Goal: Book appointment/travel/reservation

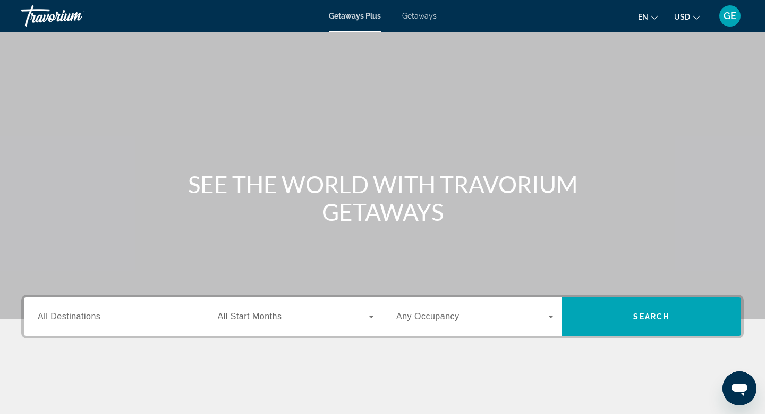
click at [688, 14] on span "USD" at bounding box center [683, 17] width 16 height 9
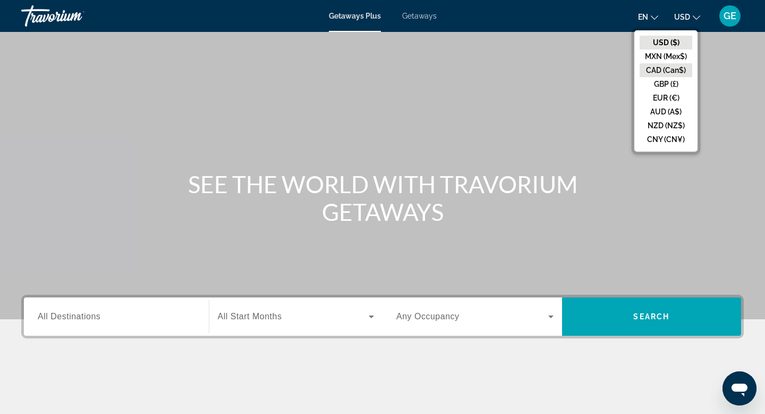
click at [672, 73] on button "CAD (Can$)" at bounding box center [666, 70] width 53 height 14
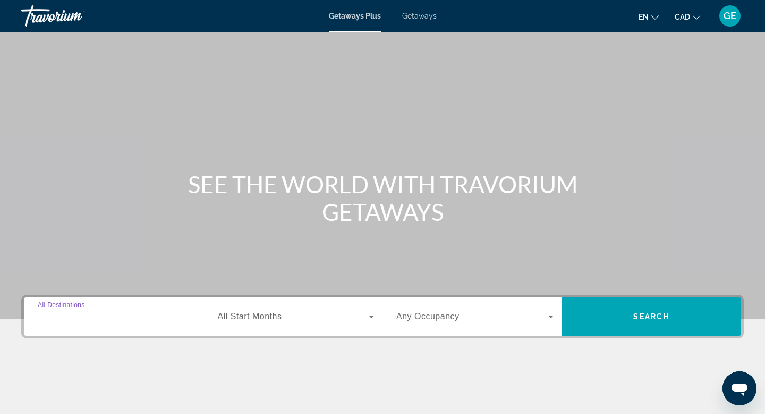
click at [121, 310] on input "Destination All Destinations" at bounding box center [116, 316] width 157 height 13
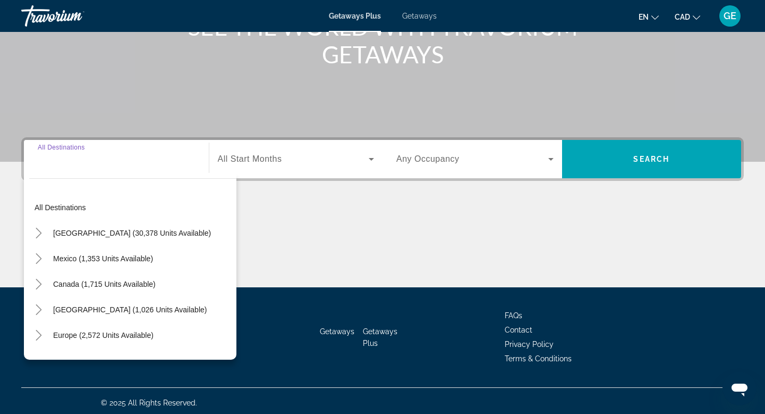
scroll to position [161, 0]
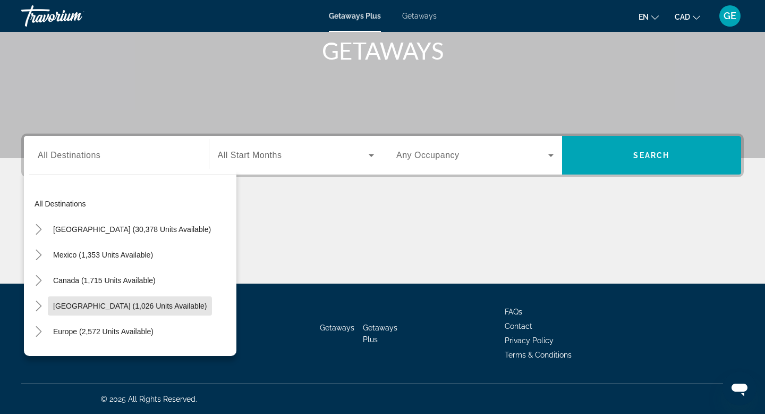
click at [121, 310] on span "Search widget" at bounding box center [130, 306] width 164 height 26
type input "**********"
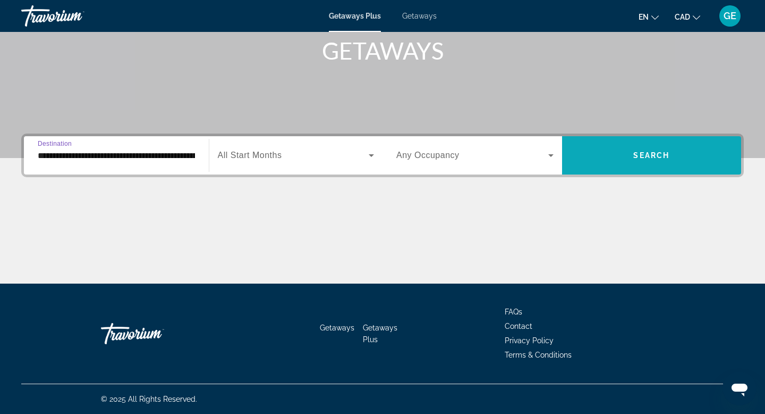
click at [617, 164] on span "Search widget" at bounding box center [652, 155] width 180 height 26
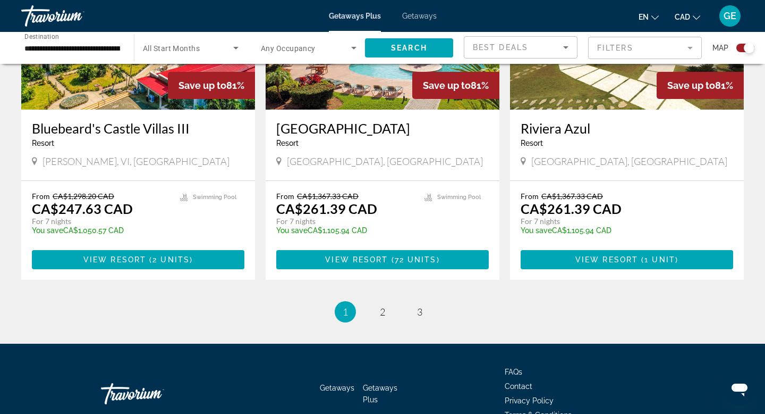
scroll to position [1620, 0]
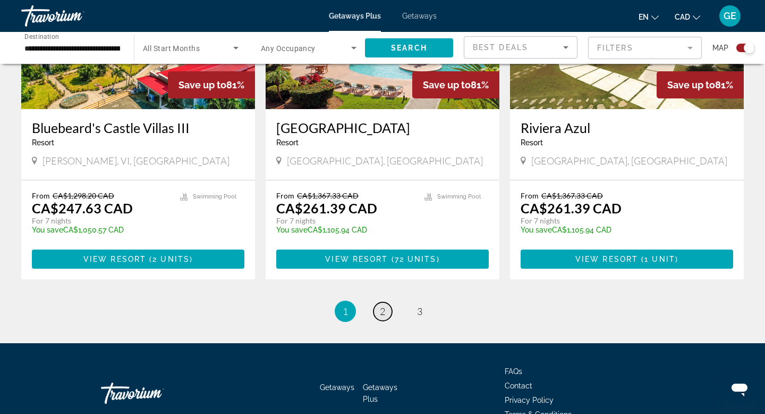
click at [383, 305] on span "2" at bounding box center [382, 311] width 5 height 12
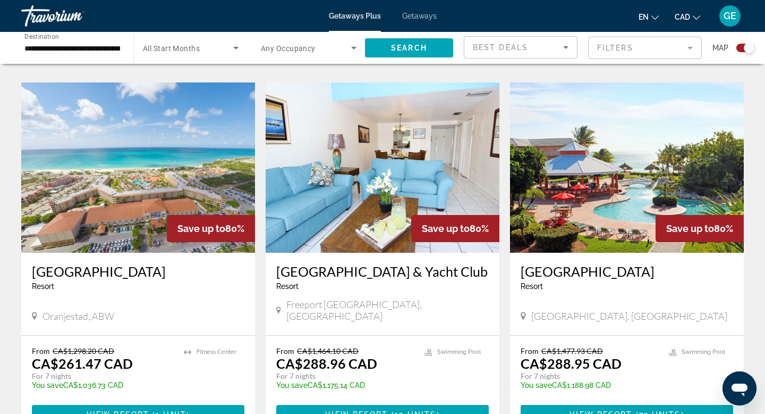
scroll to position [1144, 0]
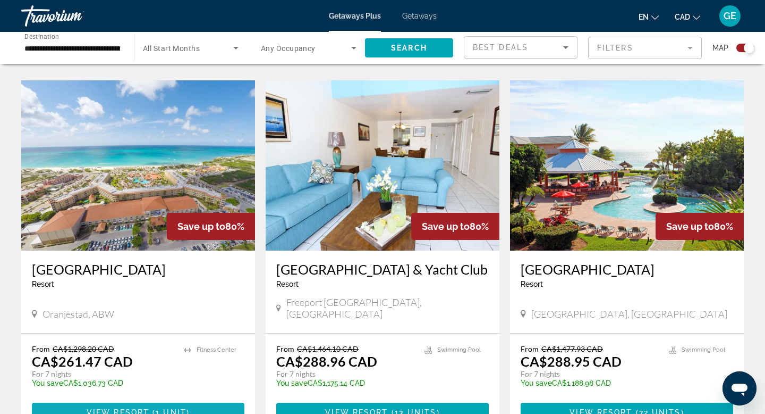
click at [174, 408] on span "1 unit" at bounding box center [171, 412] width 31 height 9
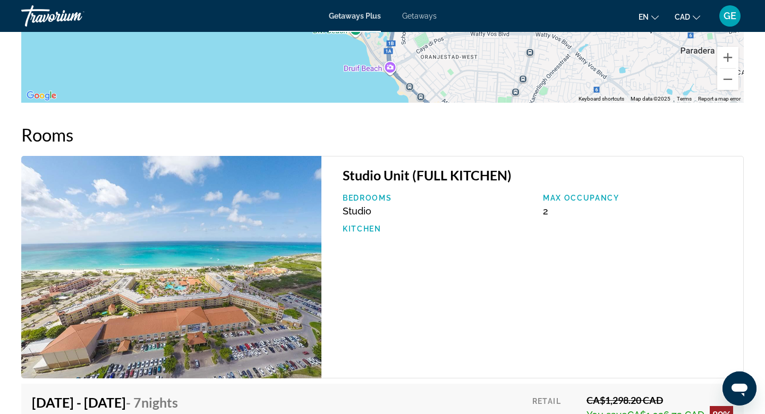
scroll to position [2005, 0]
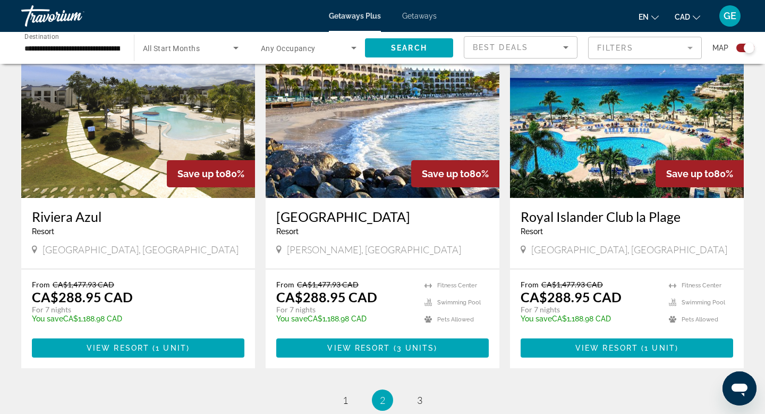
scroll to position [1572, 0]
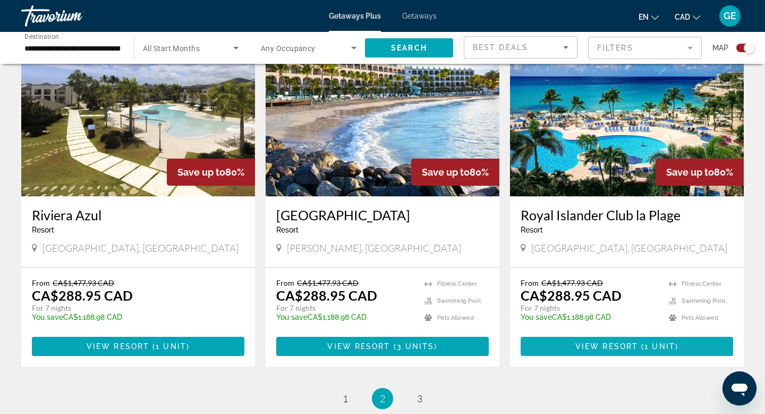
click at [618, 342] on span "View Resort" at bounding box center [607, 346] width 63 height 9
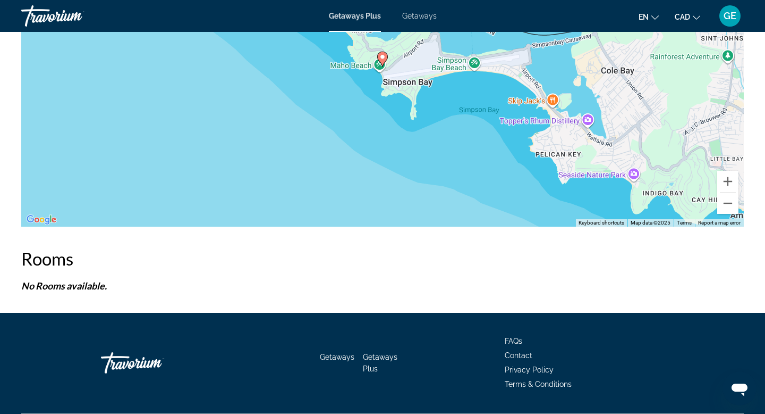
scroll to position [1699, 0]
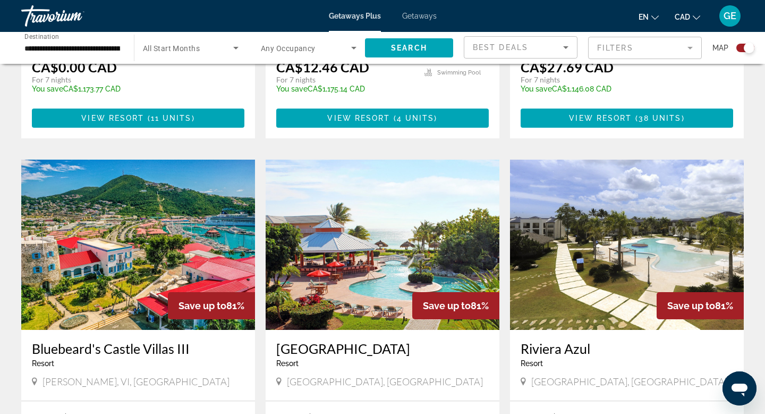
scroll to position [1636, 0]
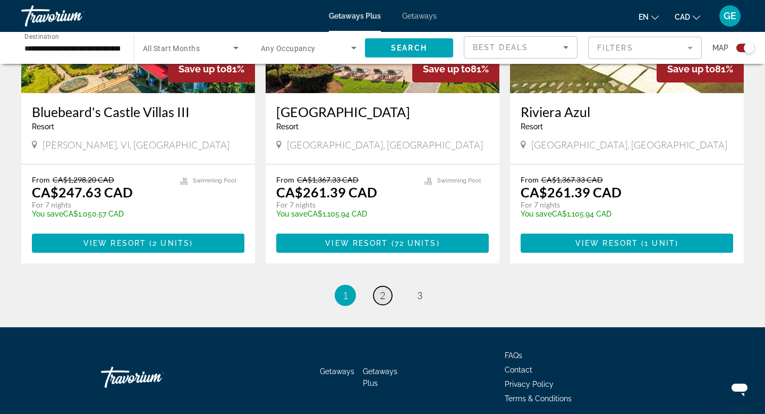
click at [379, 286] on link "page 2" at bounding box center [383, 295] width 19 height 19
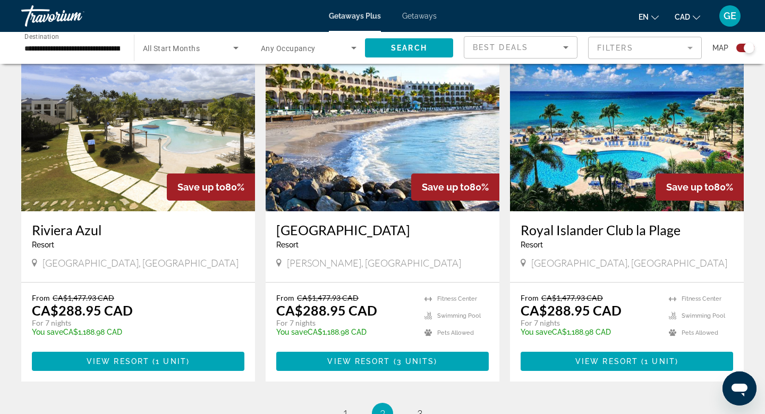
scroll to position [1652, 0]
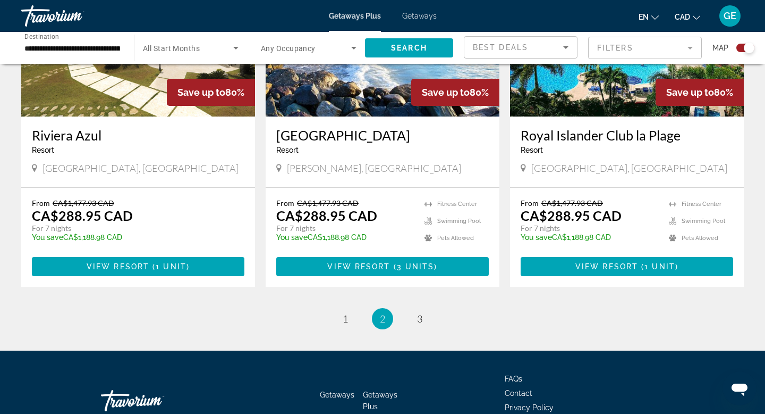
click at [420, 313] on span "3" at bounding box center [419, 319] width 5 height 12
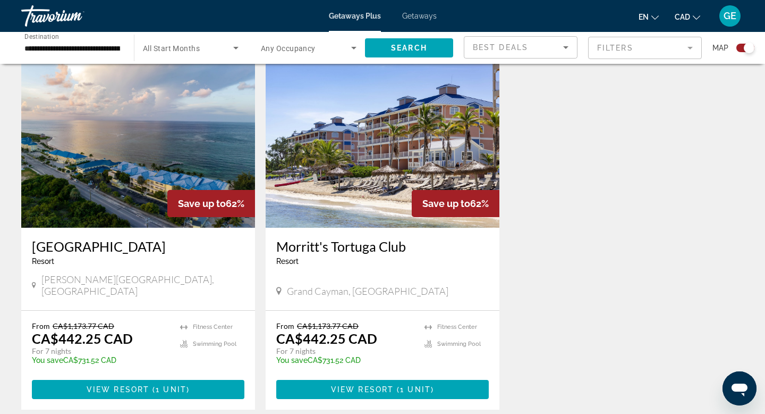
scroll to position [740, 0]
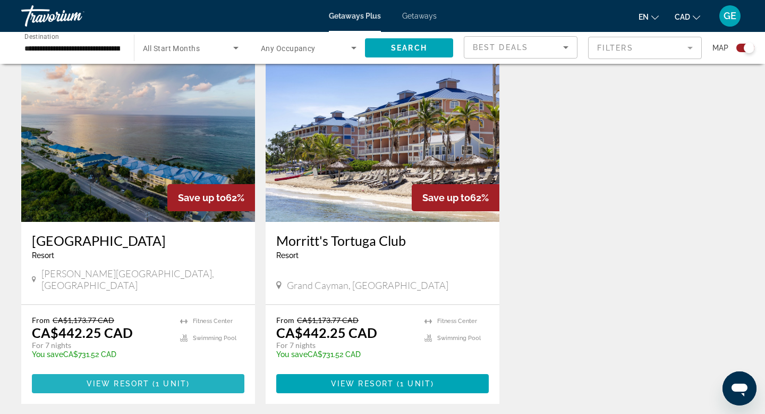
click at [87, 370] on span "Main content" at bounding box center [138, 383] width 213 height 26
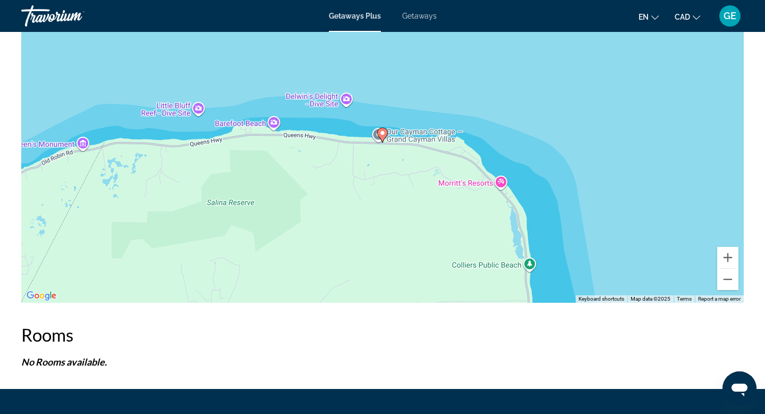
scroll to position [1604, 0]
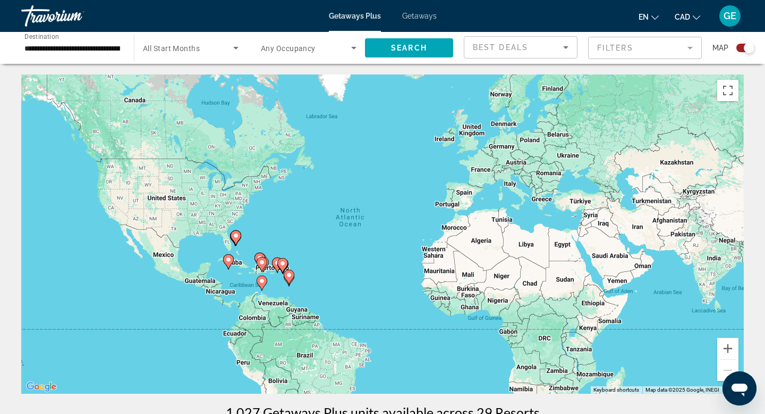
click at [422, 17] on span "Getaways" at bounding box center [419, 16] width 35 height 9
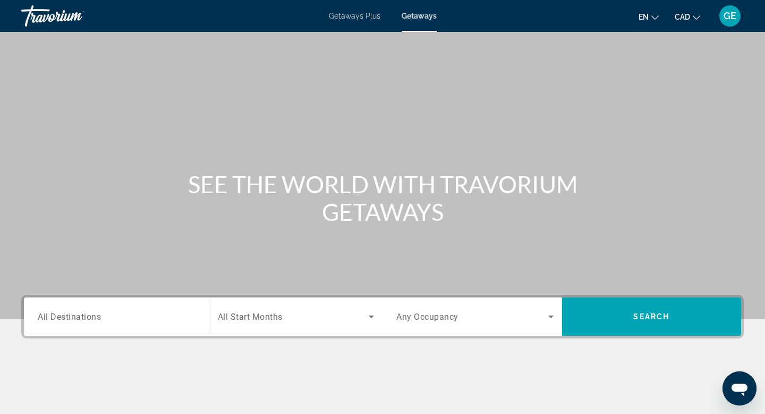
click at [109, 310] on input "Destination All Destinations" at bounding box center [116, 316] width 157 height 13
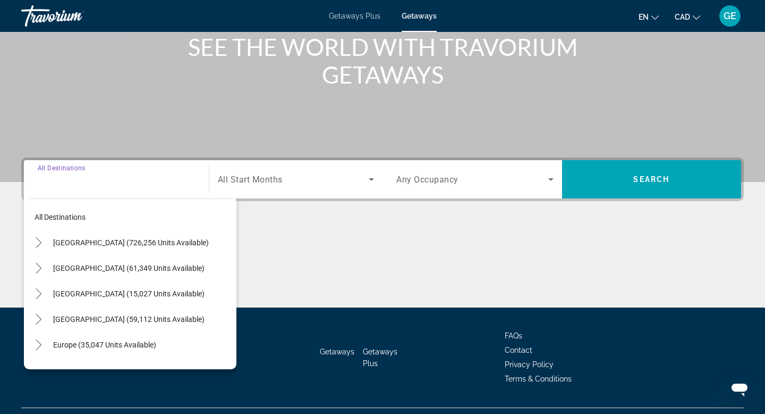
scroll to position [161, 0]
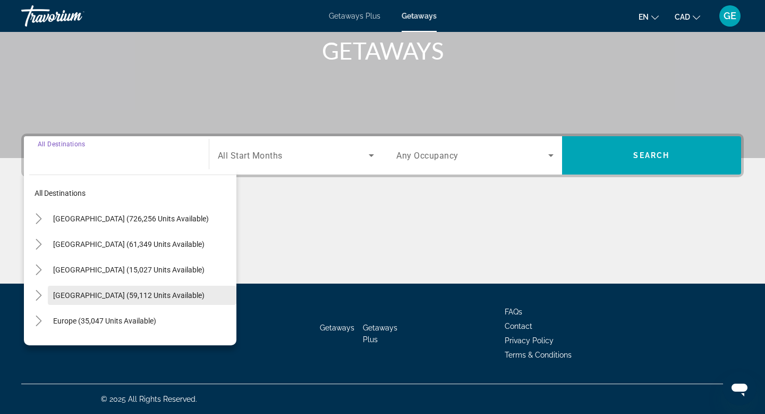
click at [116, 297] on span "[GEOGRAPHIC_DATA] (59,112 units available)" at bounding box center [128, 295] width 151 height 9
type input "**********"
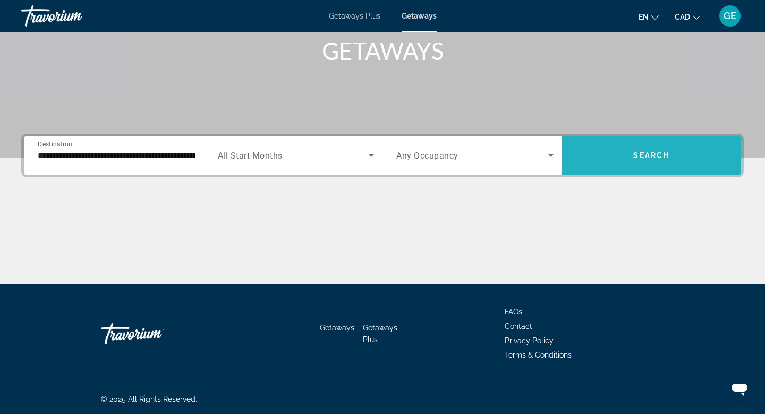
click at [629, 155] on span "Search widget" at bounding box center [652, 155] width 180 height 26
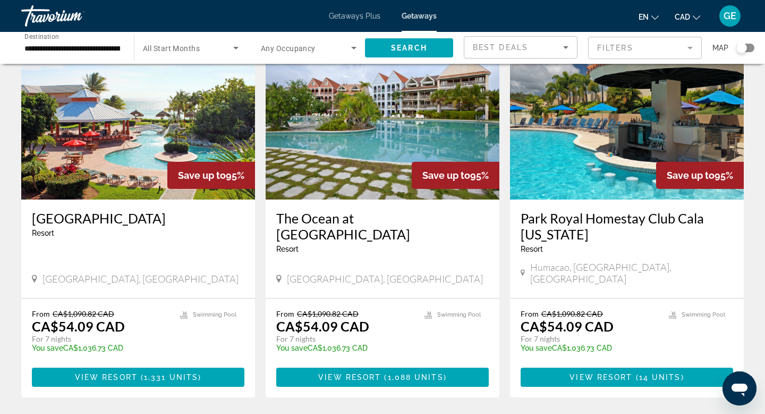
scroll to position [1338, 0]
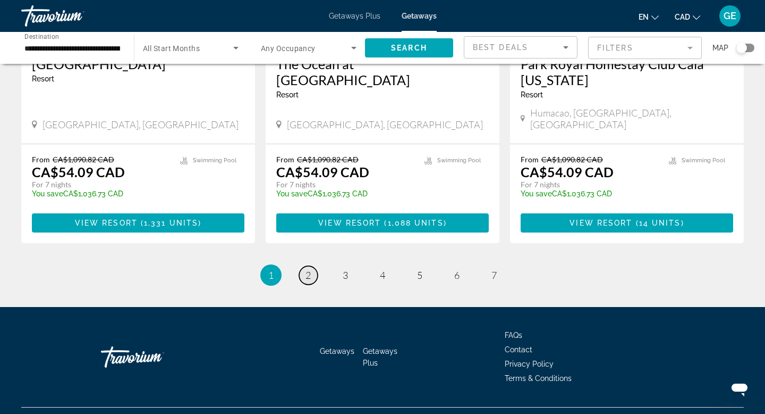
click at [315, 266] on link "page 2" at bounding box center [308, 275] width 19 height 19
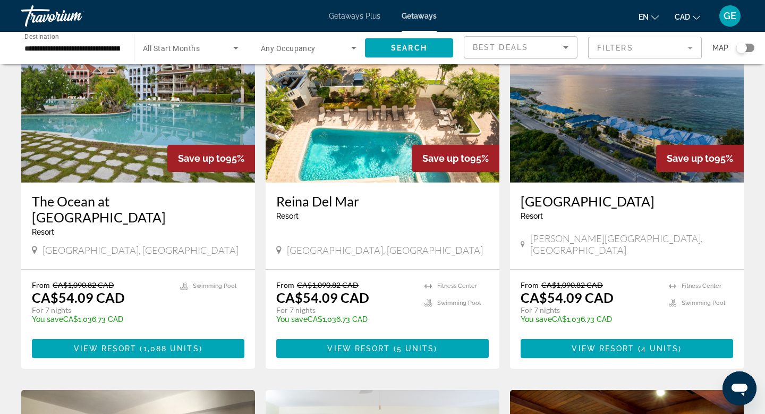
scroll to position [459, 0]
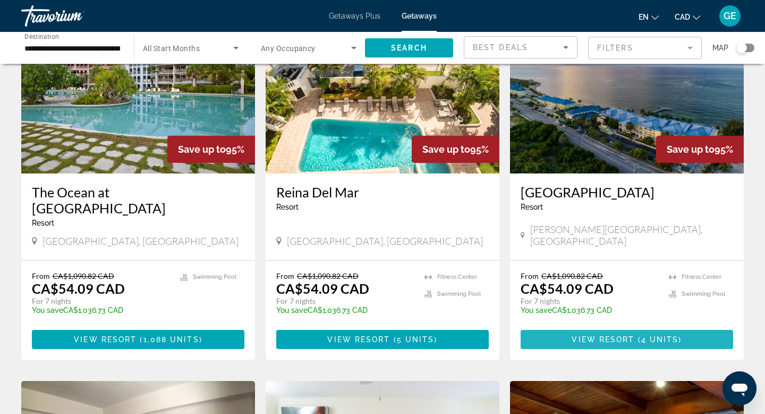
click at [574, 335] on span "View Resort" at bounding box center [603, 339] width 63 height 9
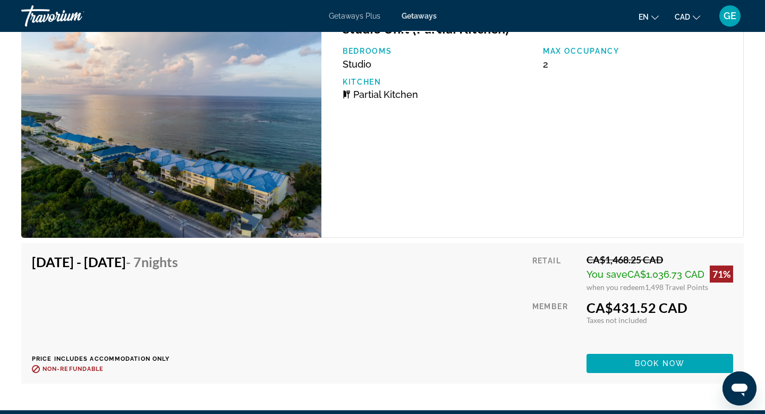
scroll to position [1851, 0]
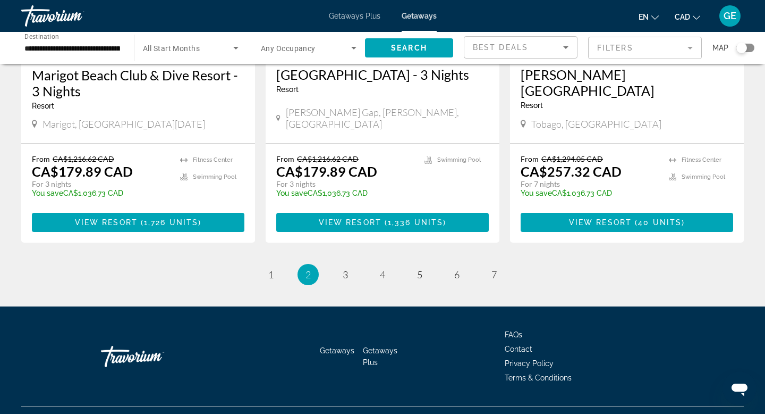
scroll to position [1338, 0]
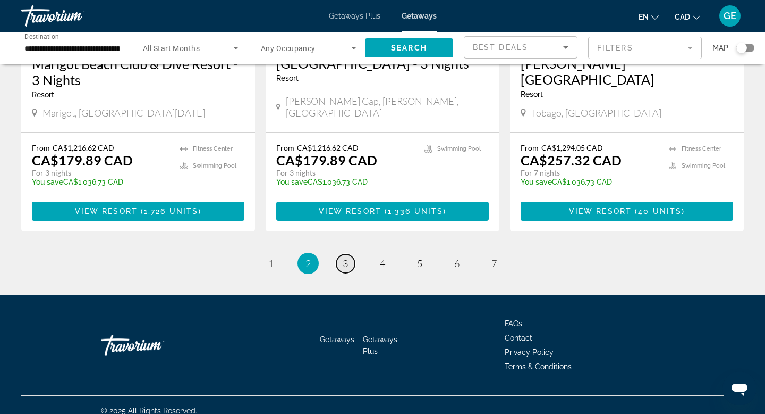
click at [348, 254] on link "page 3" at bounding box center [345, 263] width 19 height 19
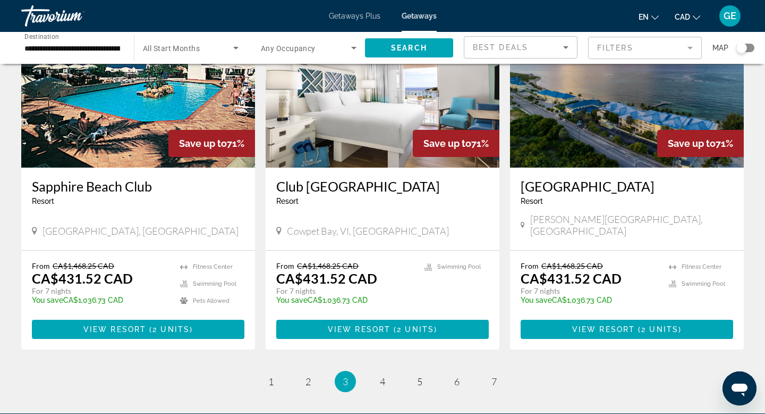
scroll to position [1228, 0]
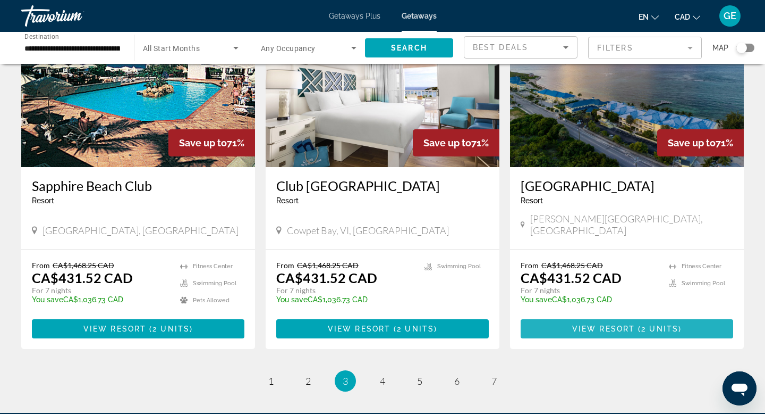
click at [591, 324] on span "View Resort" at bounding box center [603, 328] width 63 height 9
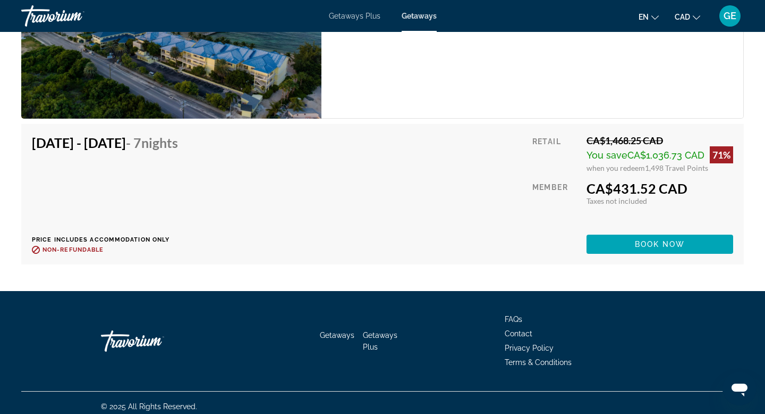
scroll to position [1983, 0]
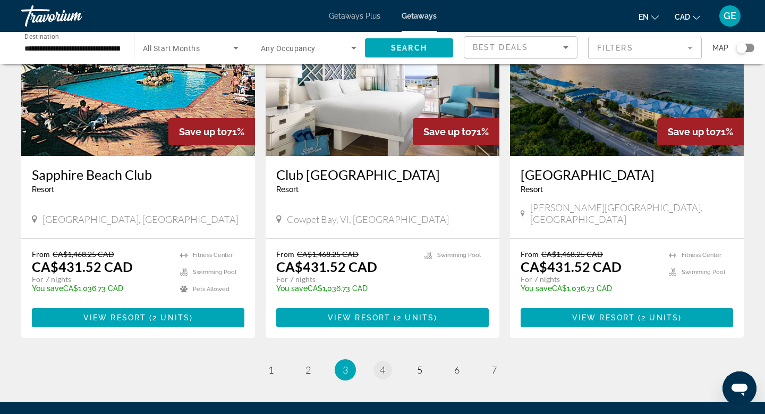
scroll to position [1338, 0]
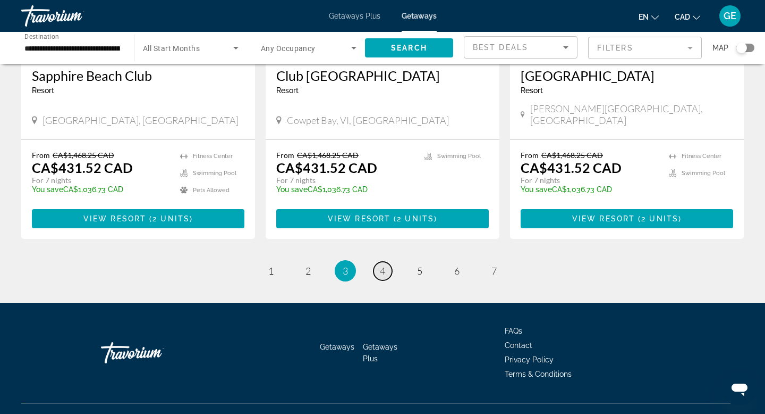
click at [384, 265] on span "4" at bounding box center [382, 271] width 5 height 12
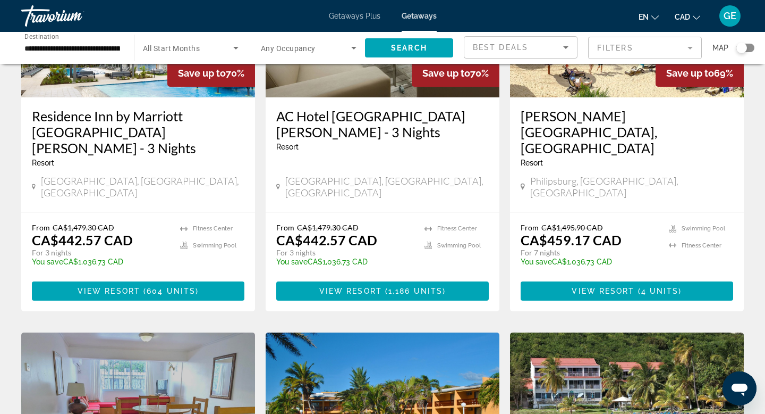
scroll to position [194, 0]
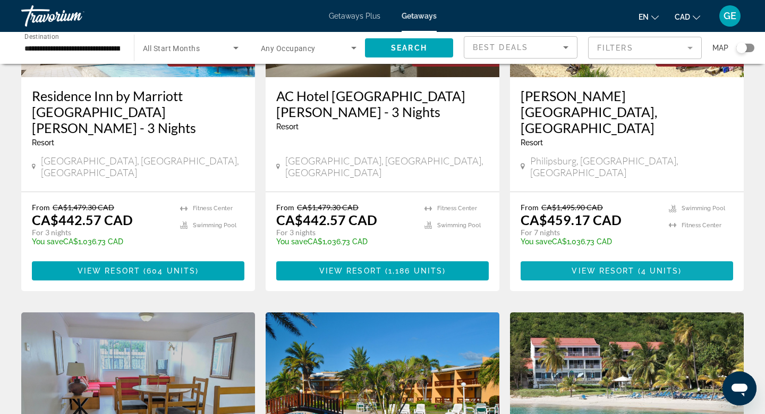
click at [650, 266] on span "4 units" at bounding box center [661, 270] width 38 height 9
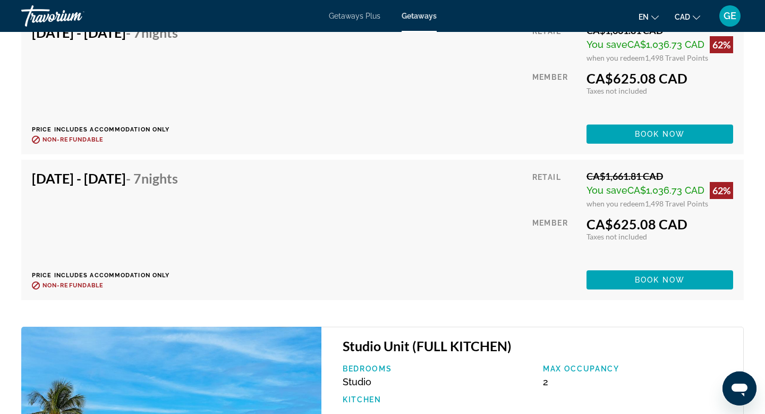
scroll to position [2101, 0]
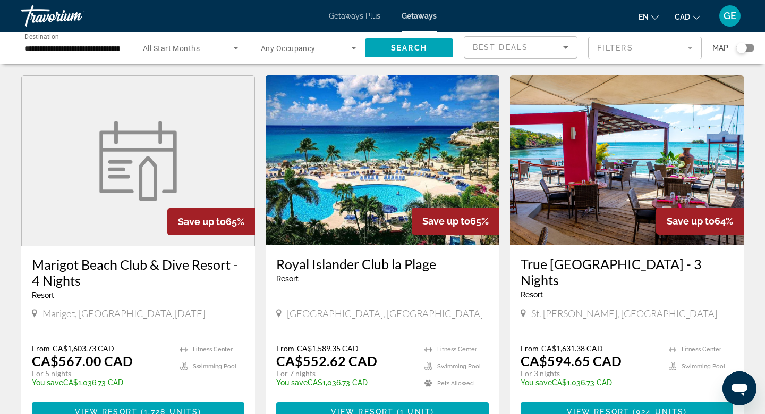
scroll to position [1214, 0]
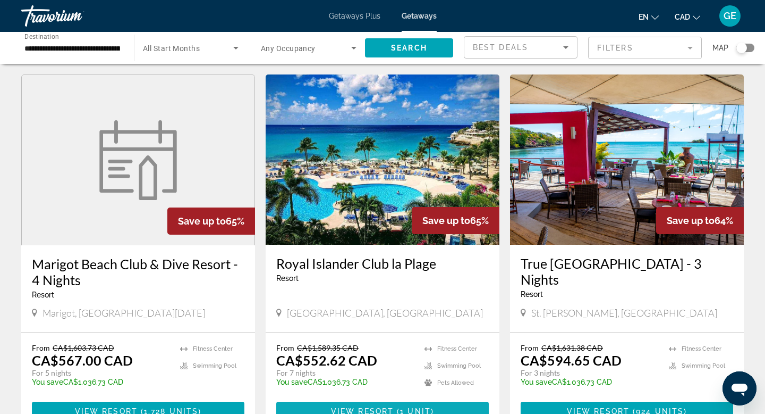
click at [387, 407] on span "View Resort" at bounding box center [362, 411] width 63 height 9
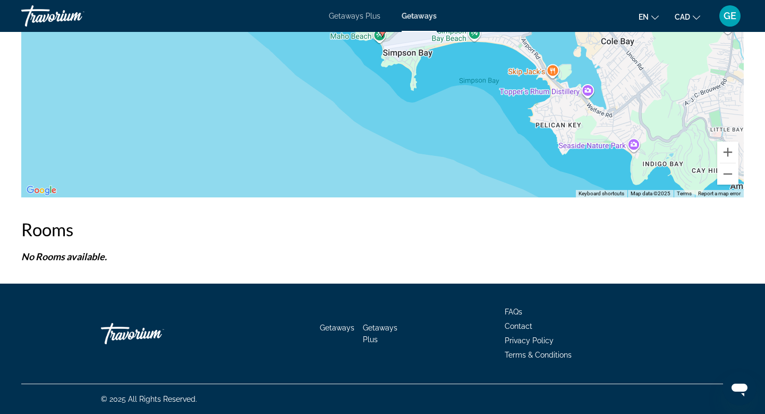
scroll to position [1709, 0]
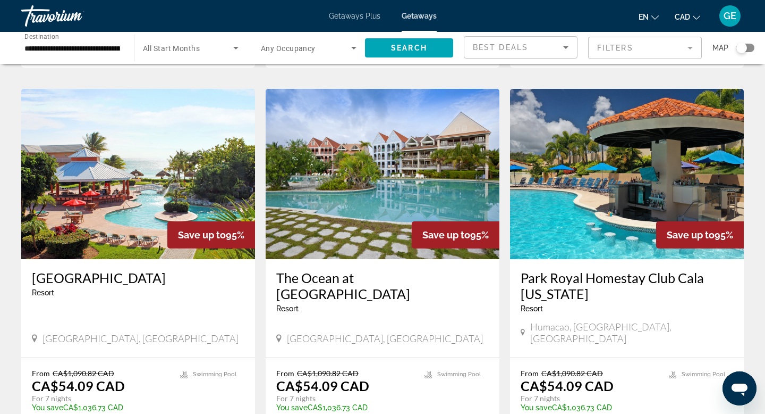
scroll to position [1338, 0]
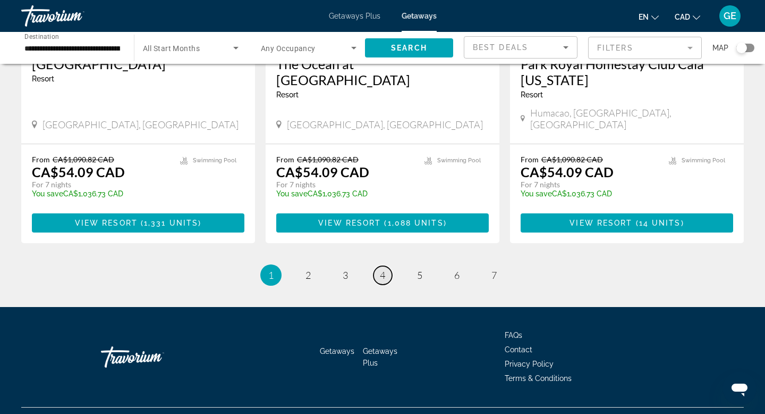
click at [383, 269] on span "4" at bounding box center [382, 275] width 5 height 12
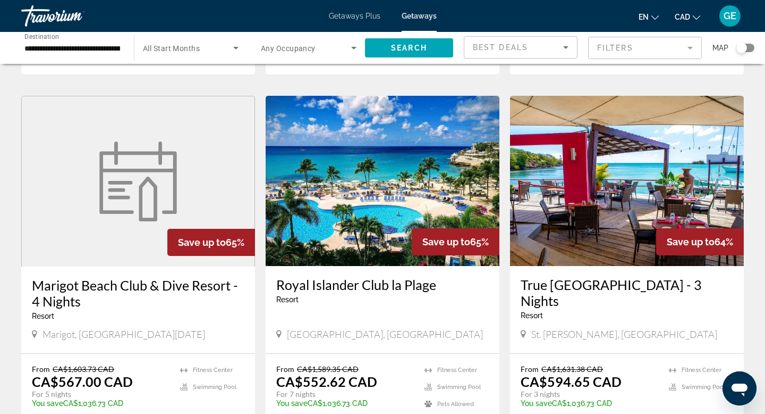
scroll to position [1354, 0]
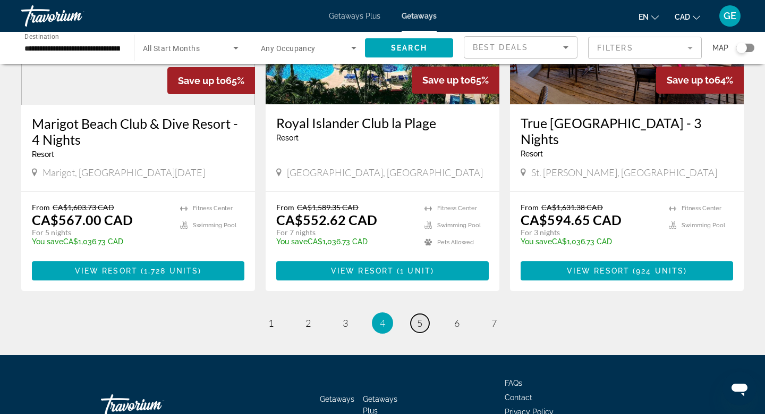
click at [418, 317] on span "5" at bounding box center [419, 323] width 5 height 12
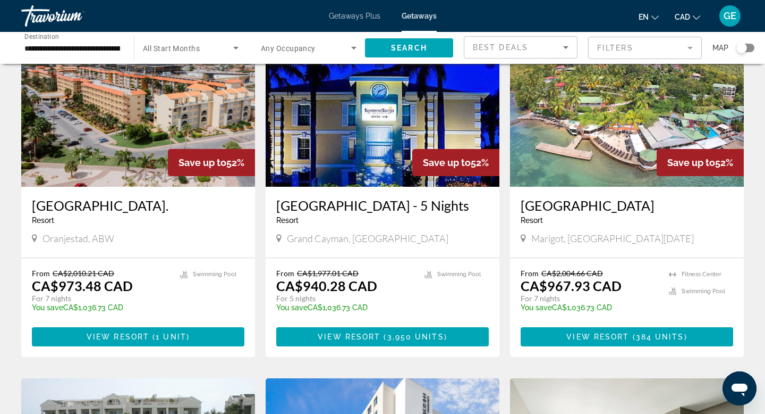
scroll to position [854, 0]
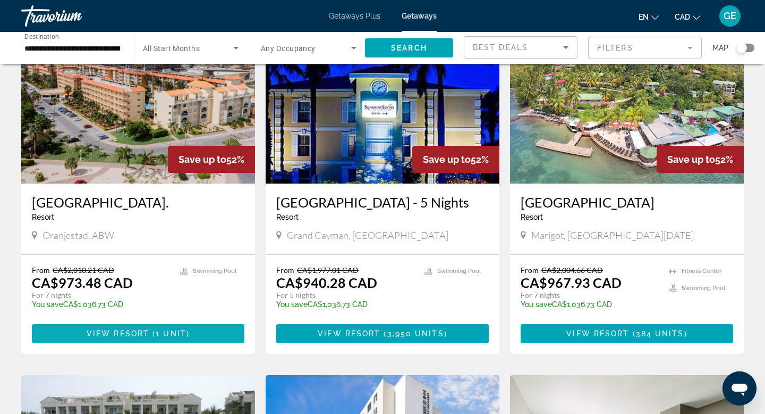
click at [127, 329] on span "View Resort" at bounding box center [118, 333] width 63 height 9
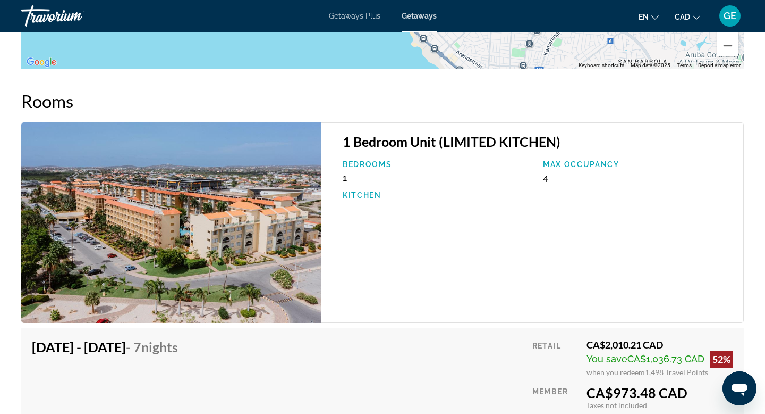
scroll to position [1654, 0]
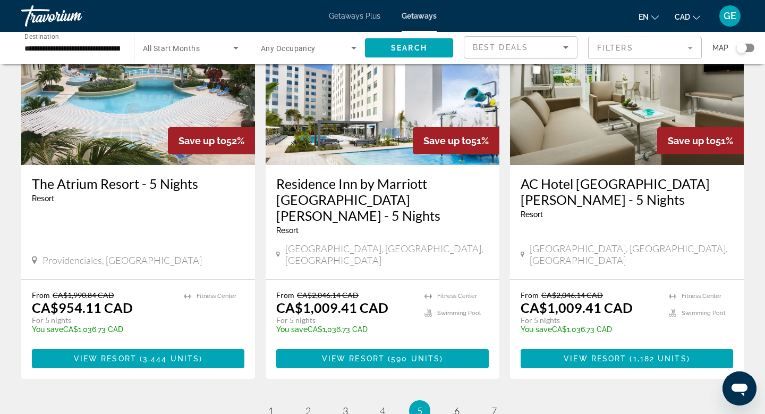
scroll to position [1354, 0]
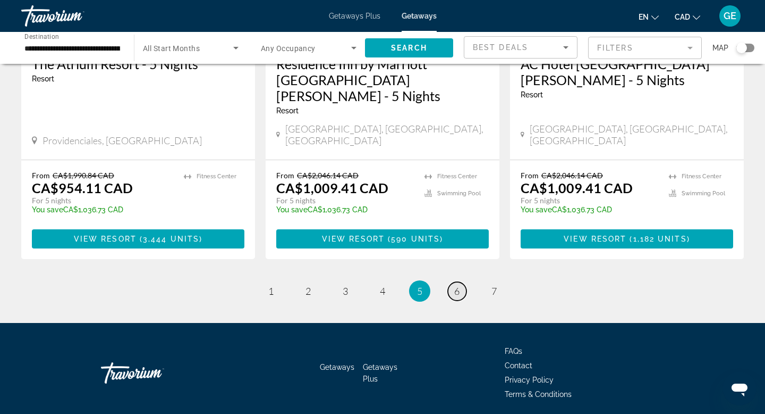
click at [459, 285] on span "6" at bounding box center [456, 291] width 5 height 12
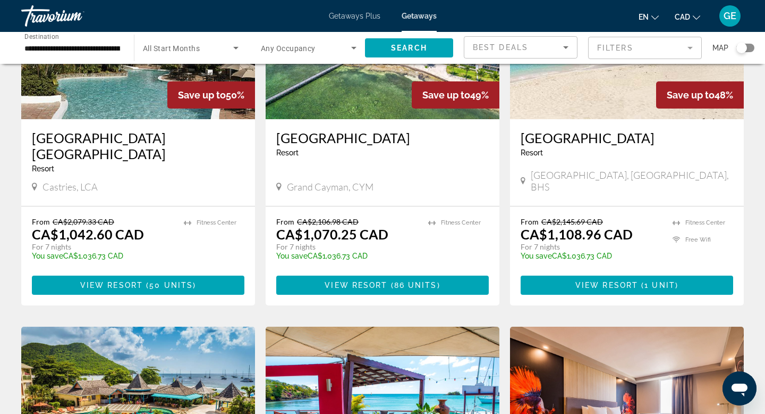
scroll to position [173, 0]
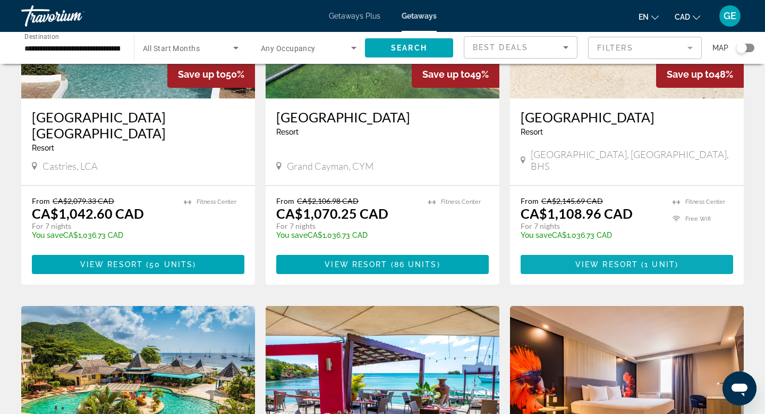
click at [593, 260] on span "View Resort" at bounding box center [607, 264] width 63 height 9
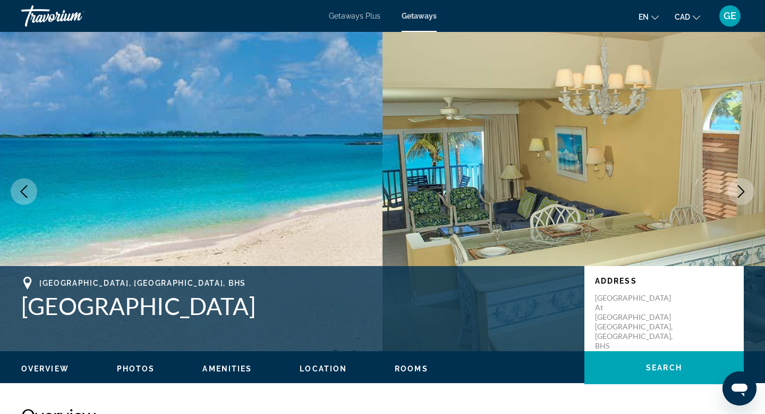
click at [737, 195] on icon "Next image" at bounding box center [741, 191] width 13 height 13
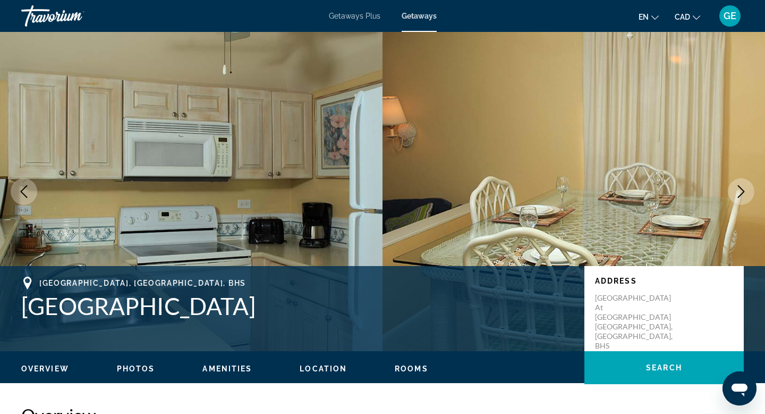
click at [737, 197] on icon "Next image" at bounding box center [741, 191] width 13 height 13
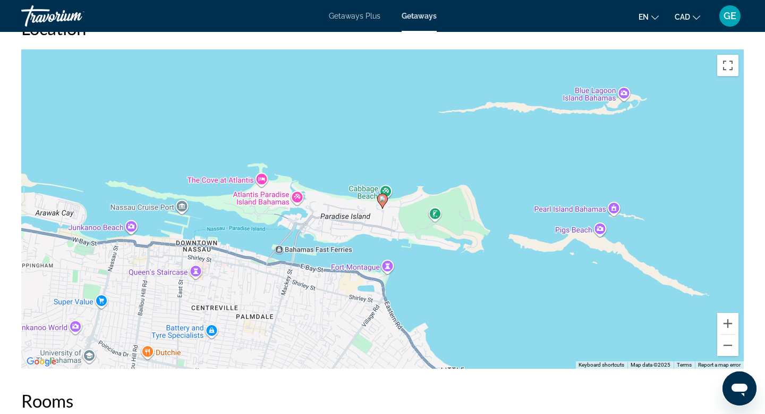
scroll to position [1755, 0]
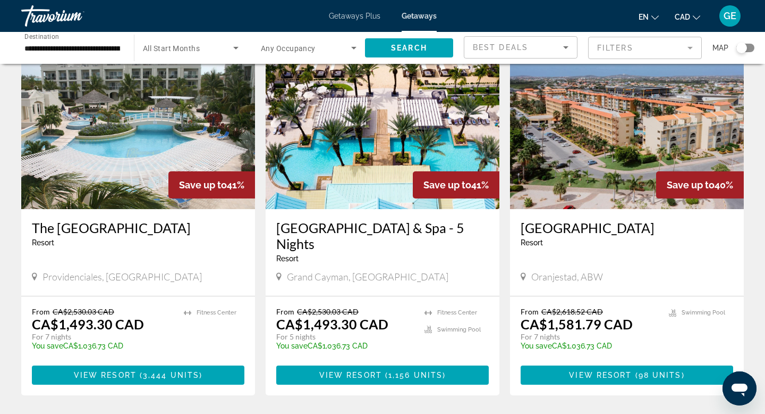
scroll to position [1203, 0]
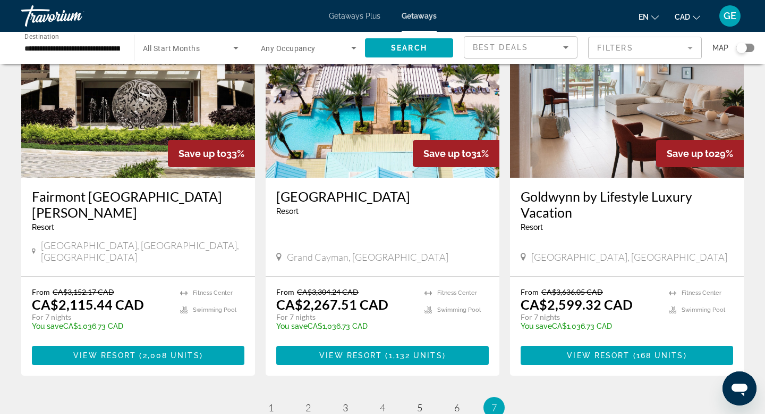
scroll to position [861, 0]
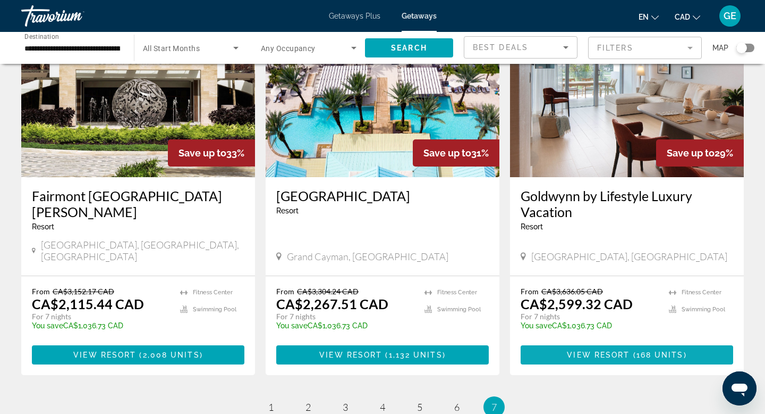
click at [621, 350] on span "View Resort" at bounding box center [598, 354] width 63 height 9
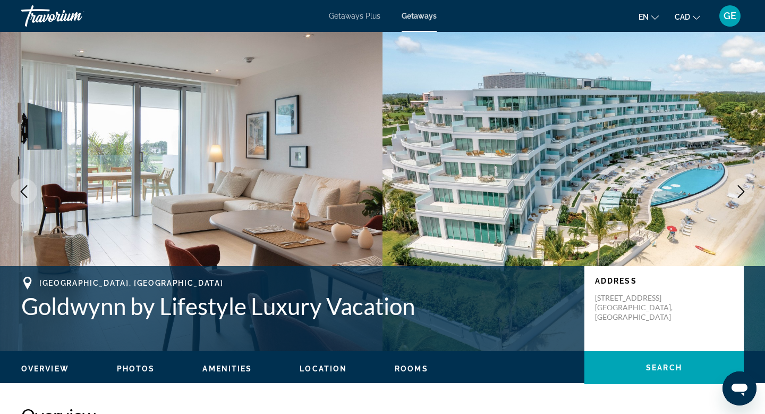
click at [737, 194] on icon "Next image" at bounding box center [741, 191] width 13 height 13
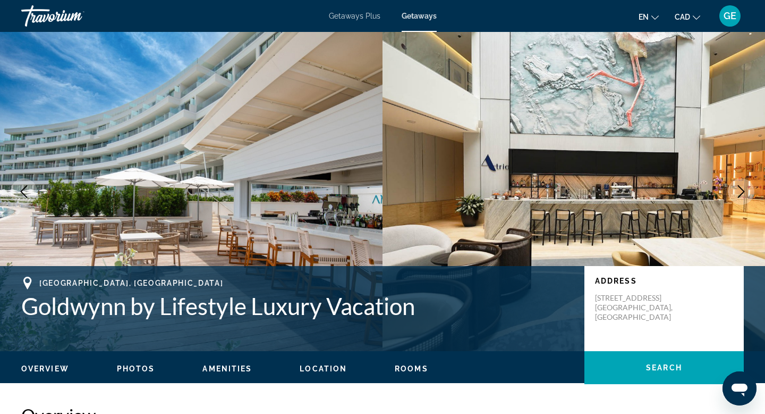
click at [737, 194] on icon "Next image" at bounding box center [741, 191] width 13 height 13
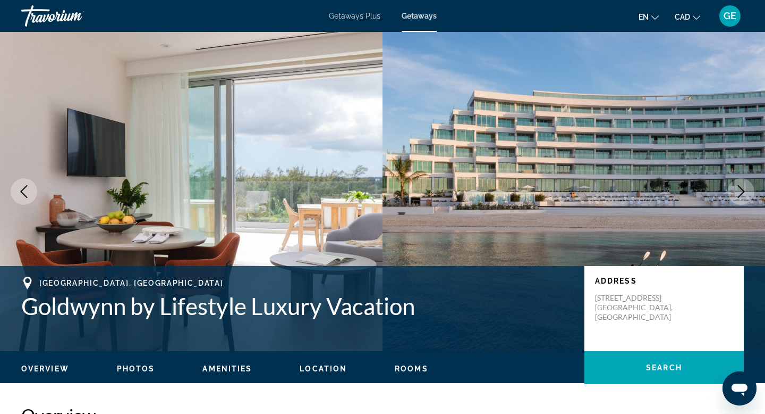
click at [737, 194] on icon "Next image" at bounding box center [741, 191] width 13 height 13
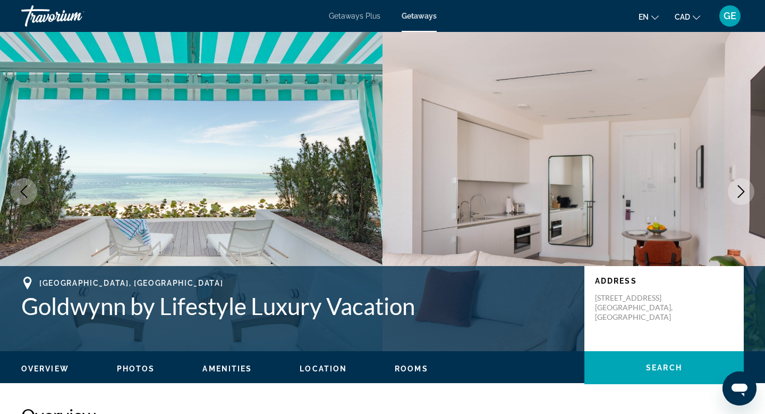
click at [737, 194] on icon "Next image" at bounding box center [741, 191] width 13 height 13
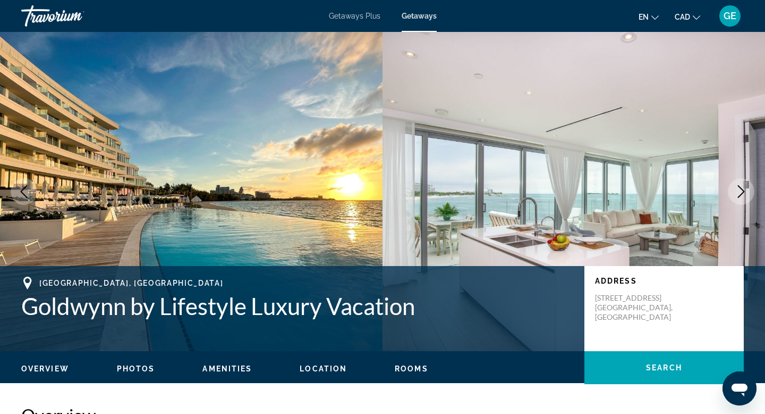
click at [737, 194] on icon "Next image" at bounding box center [741, 191] width 13 height 13
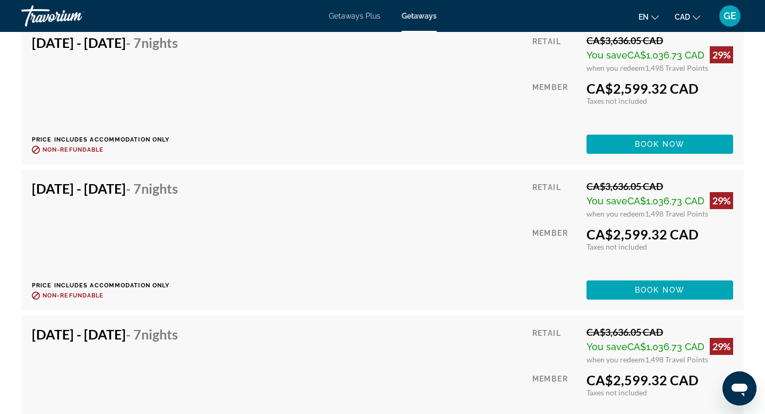
scroll to position [1564, 0]
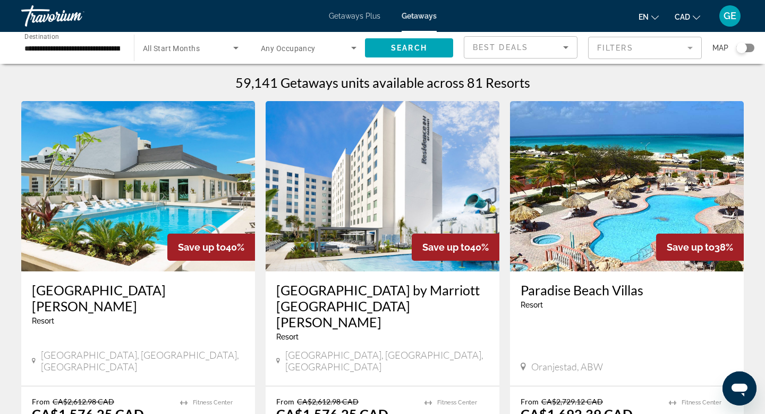
click at [317, 47] on span "Search widget" at bounding box center [306, 47] width 90 height 13
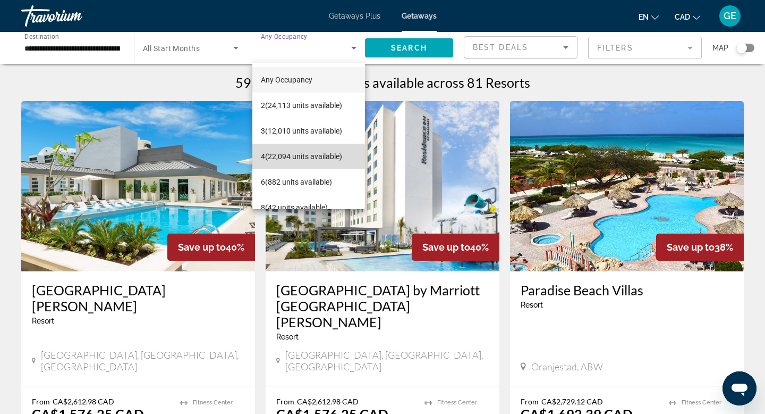
click at [310, 157] on span "4 (22,094 units available)" at bounding box center [301, 156] width 81 height 13
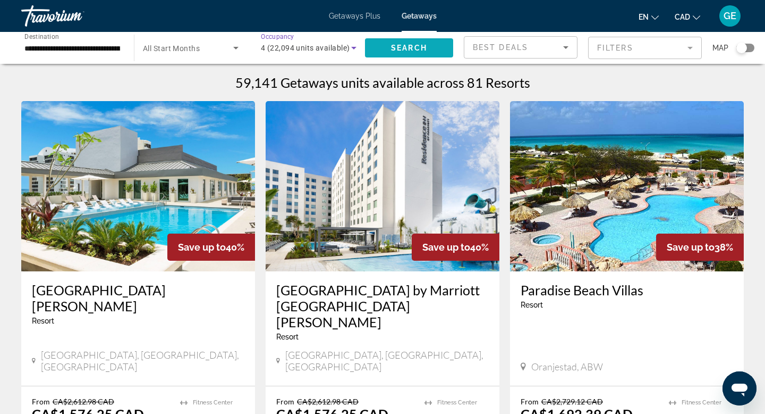
click at [404, 51] on span "Search" at bounding box center [409, 48] width 36 height 9
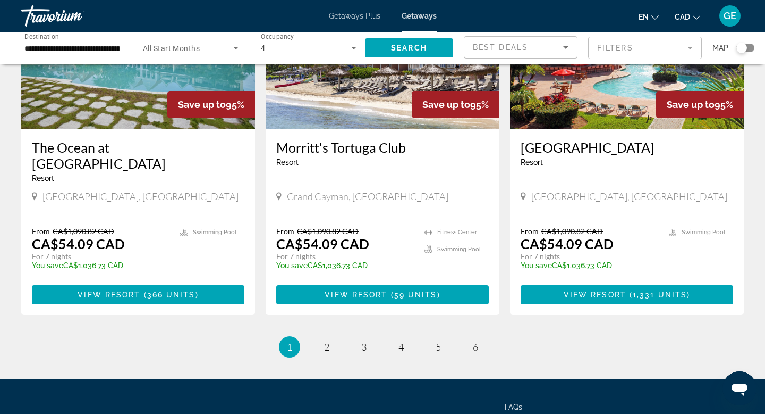
scroll to position [1258, 0]
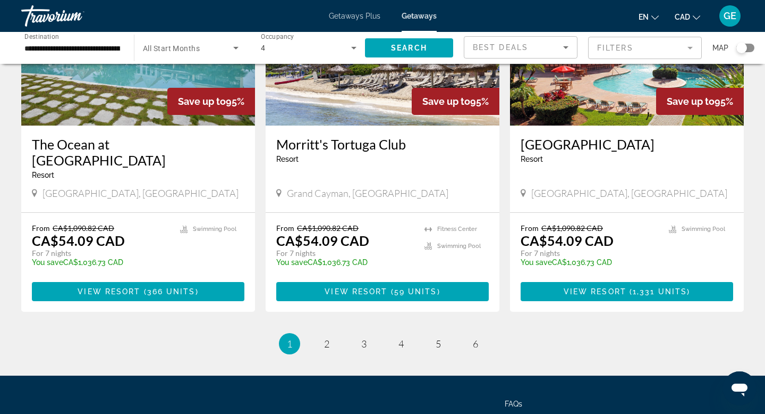
click at [300, 51] on div "4" at bounding box center [306, 47] width 90 height 13
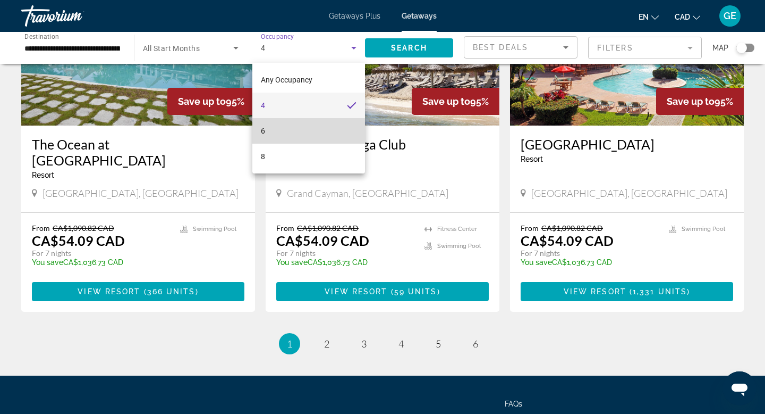
click at [297, 130] on mat-option "6" at bounding box center [308, 131] width 113 height 26
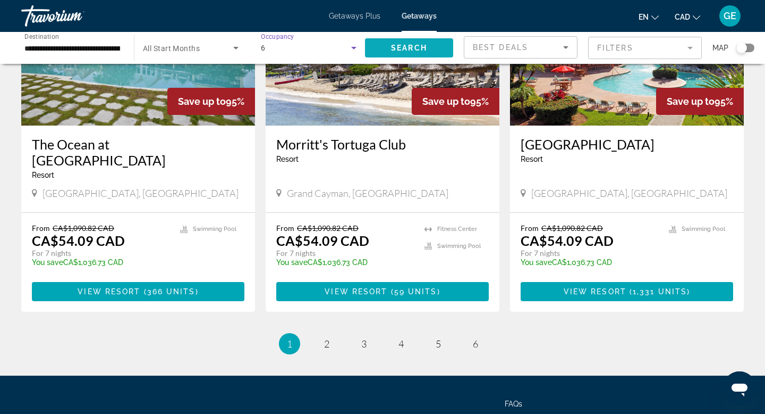
click at [423, 59] on span "Search widget" at bounding box center [409, 48] width 88 height 26
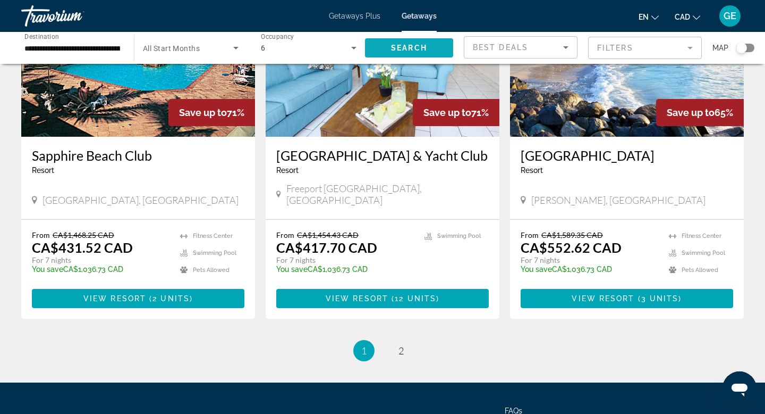
scroll to position [1276, 0]
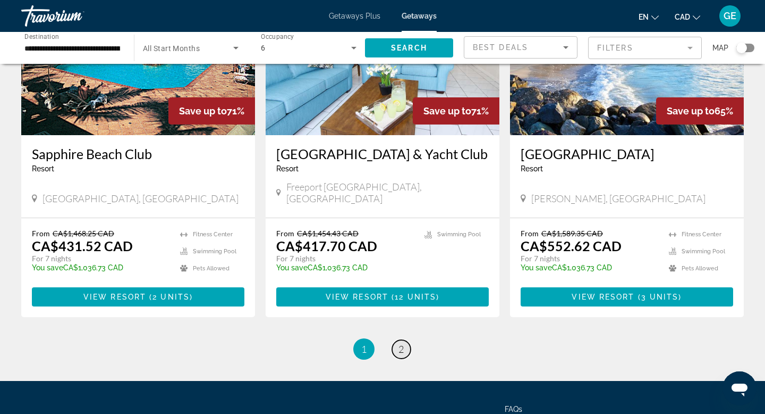
click at [404, 343] on span "2" at bounding box center [401, 349] width 5 height 12
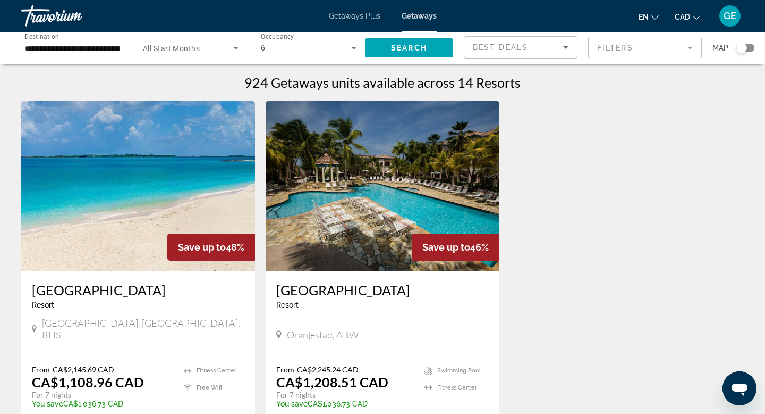
click at [334, 46] on div "6" at bounding box center [306, 47] width 90 height 13
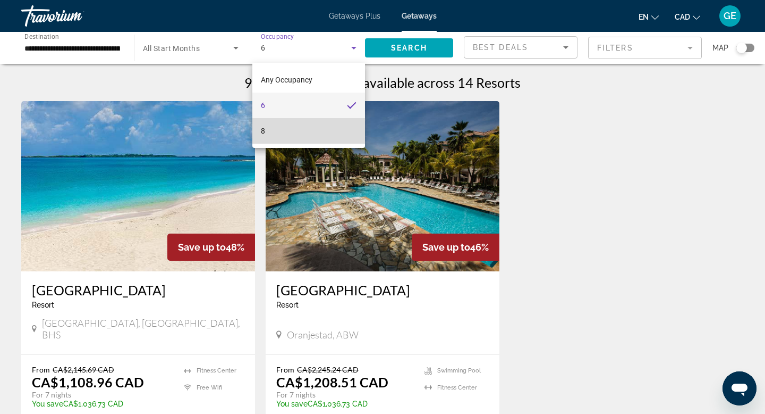
click at [317, 128] on mat-option "8" at bounding box center [308, 131] width 113 height 26
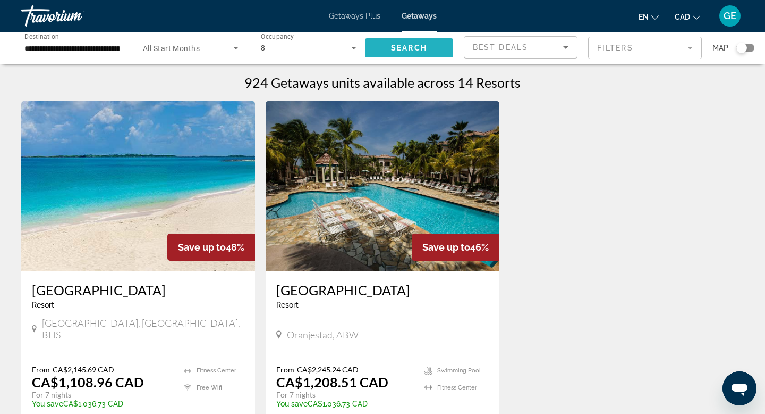
click at [392, 45] on span "Search" at bounding box center [409, 48] width 36 height 9
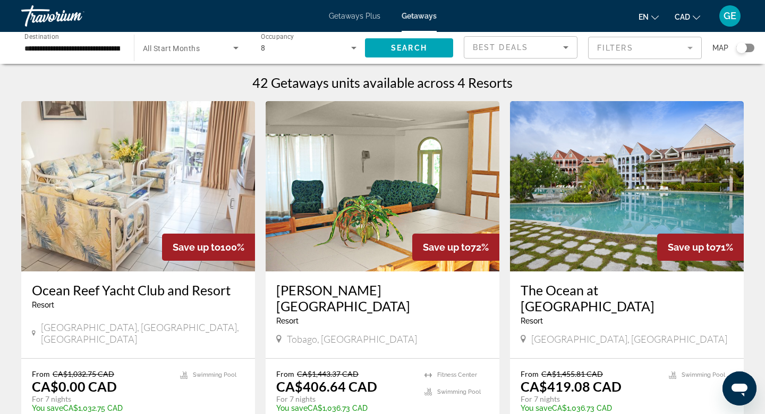
click at [58, 21] on div "Travorium" at bounding box center [74, 16] width 106 height 28
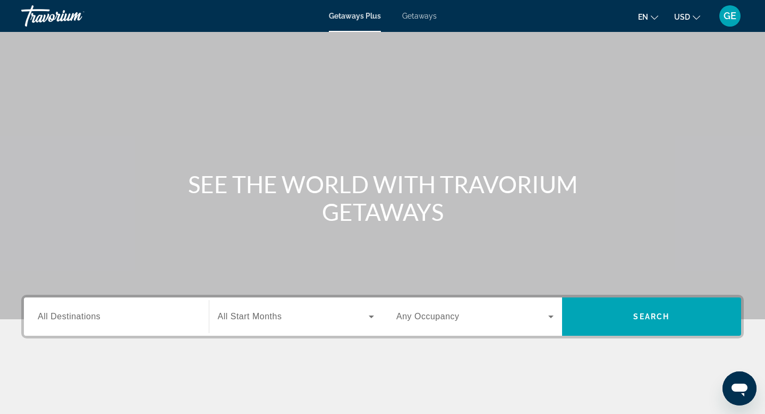
click at [690, 14] on span "USD" at bounding box center [683, 17] width 16 height 9
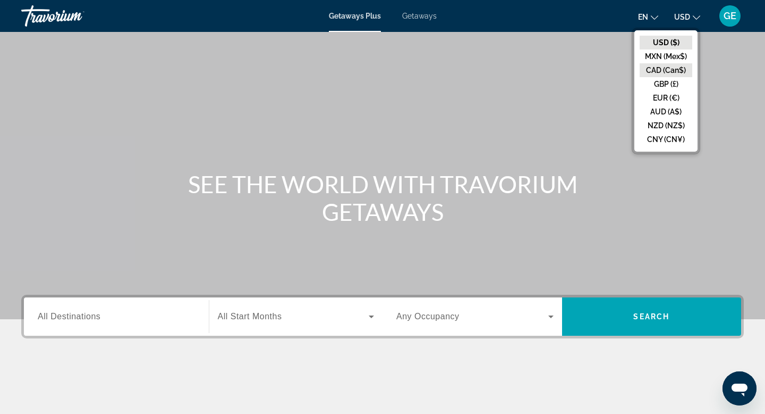
click at [664, 70] on button "CAD (Can$)" at bounding box center [666, 70] width 53 height 14
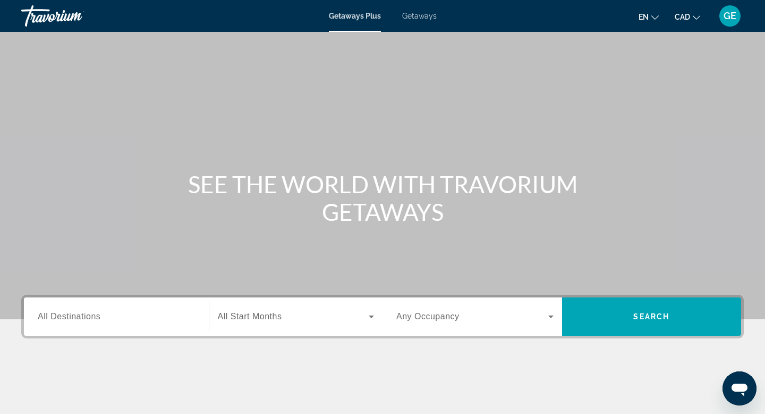
click at [110, 320] on input "Destination All Destinations" at bounding box center [116, 316] width 157 height 13
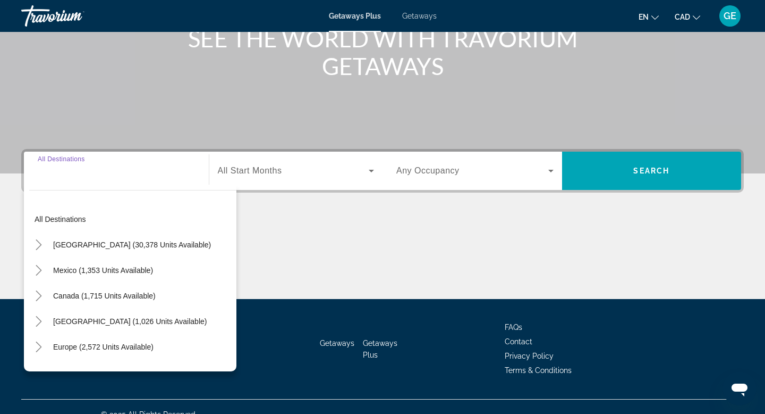
scroll to position [161, 0]
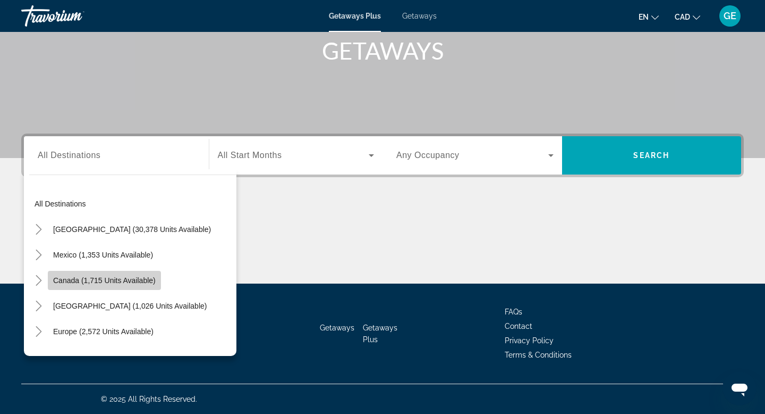
click at [115, 283] on span "Canada (1,715 units available)" at bounding box center [104, 280] width 103 height 9
type input "**********"
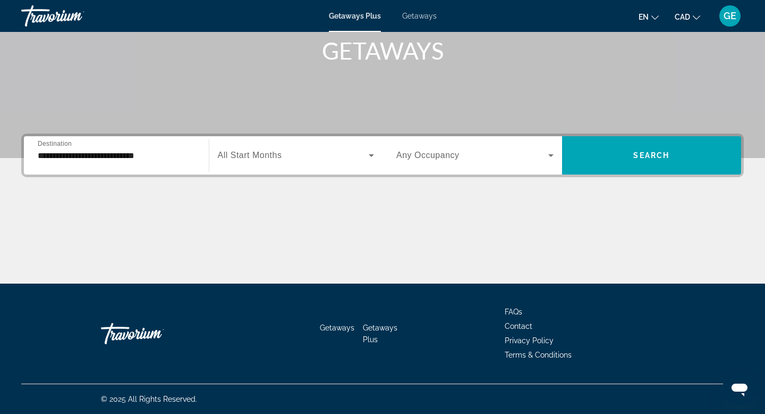
click at [440, 150] on span "Any Occupancy" at bounding box center [428, 154] width 63 height 9
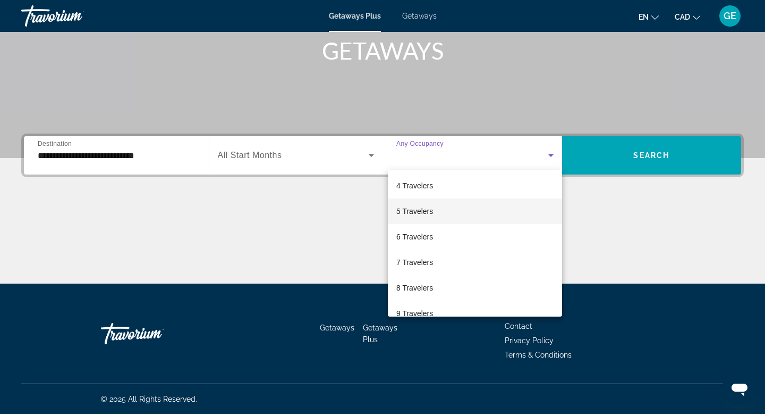
scroll to position [90, 0]
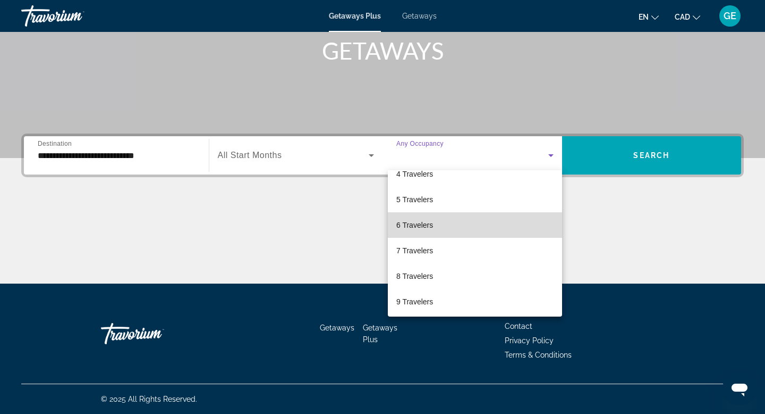
click at [461, 222] on mat-option "6 Travelers" at bounding box center [475, 225] width 174 height 26
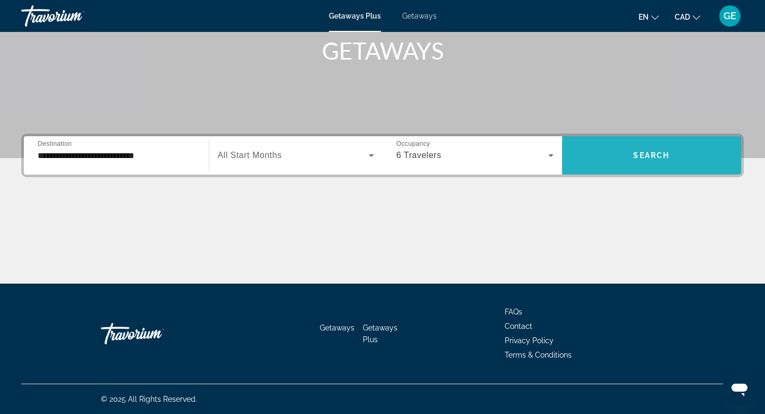
click at [600, 148] on span "Search widget" at bounding box center [652, 155] width 180 height 26
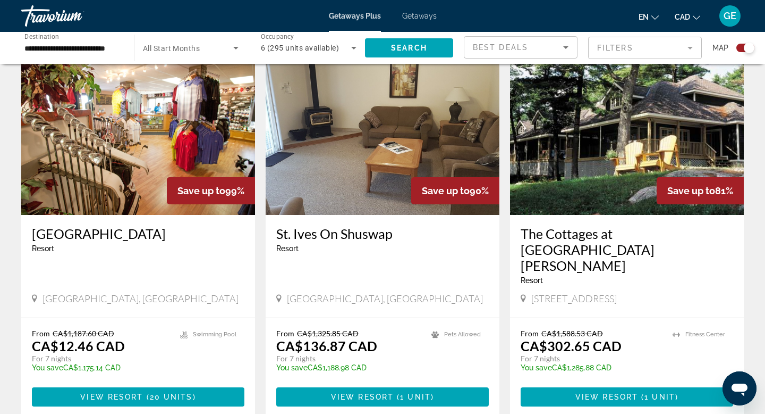
scroll to position [1526, 0]
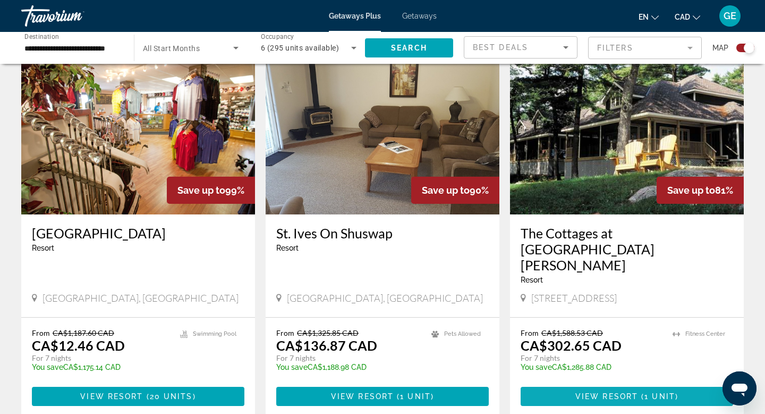
click at [671, 392] on span "1 unit" at bounding box center [660, 396] width 31 height 9
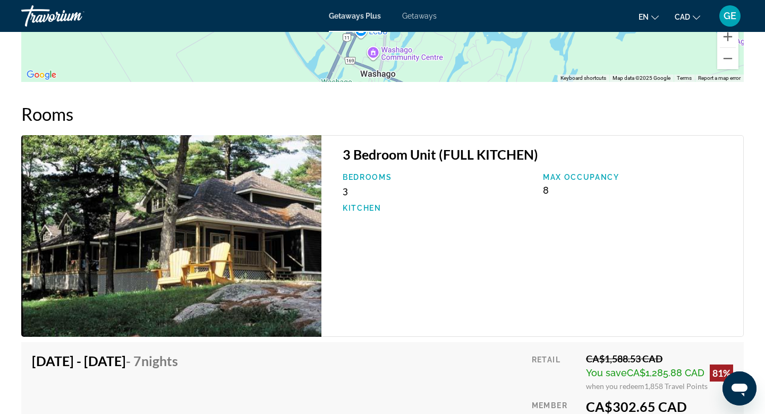
scroll to position [1604, 0]
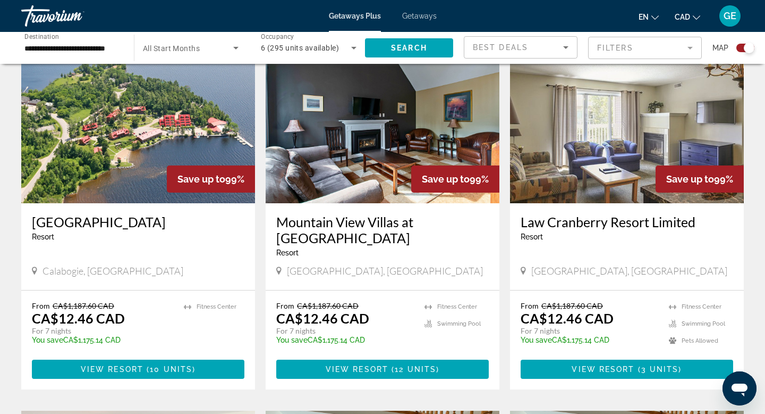
scroll to position [381, 0]
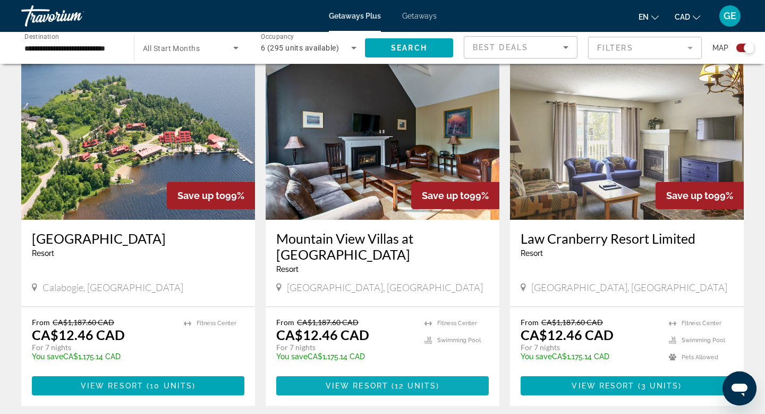
click at [348, 381] on span "View Resort" at bounding box center [357, 385] width 63 height 9
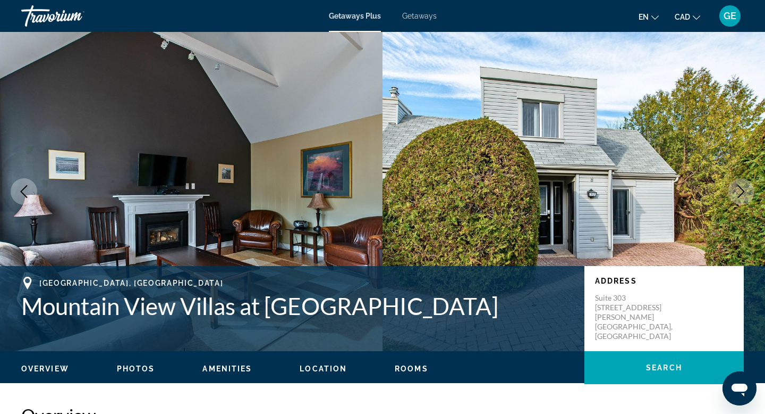
click at [736, 192] on icon "Next image" at bounding box center [741, 191] width 13 height 13
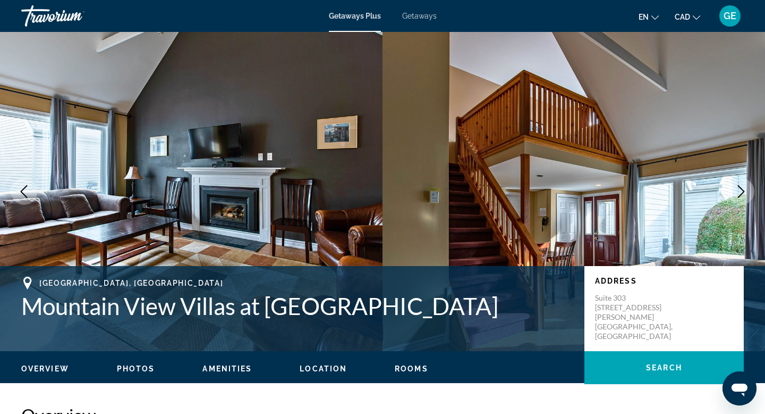
click at [737, 192] on icon "Next image" at bounding box center [741, 191] width 13 height 13
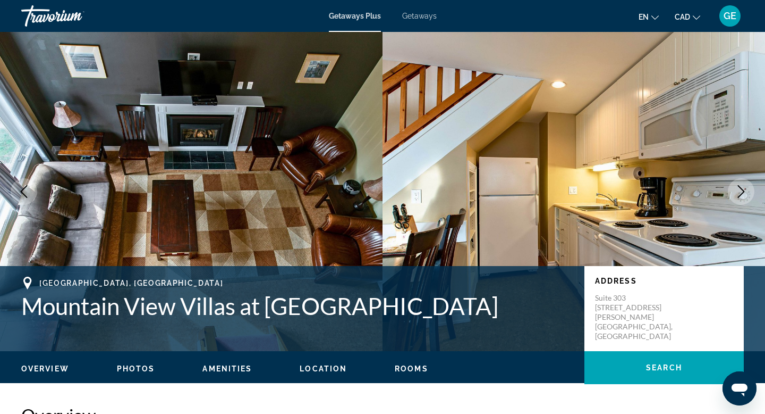
click at [737, 192] on icon "Next image" at bounding box center [741, 191] width 13 height 13
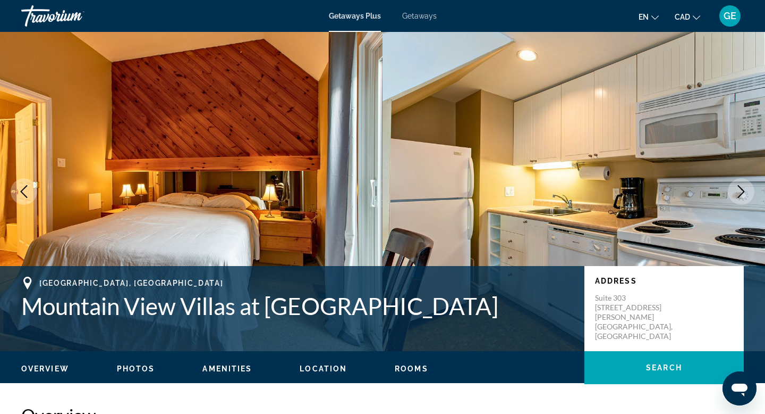
click at [737, 193] on icon "Next image" at bounding box center [741, 191] width 13 height 13
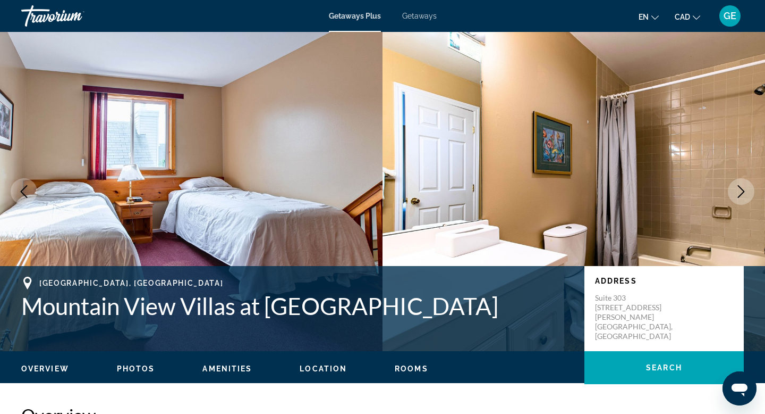
click at [737, 193] on icon "Next image" at bounding box center [741, 191] width 13 height 13
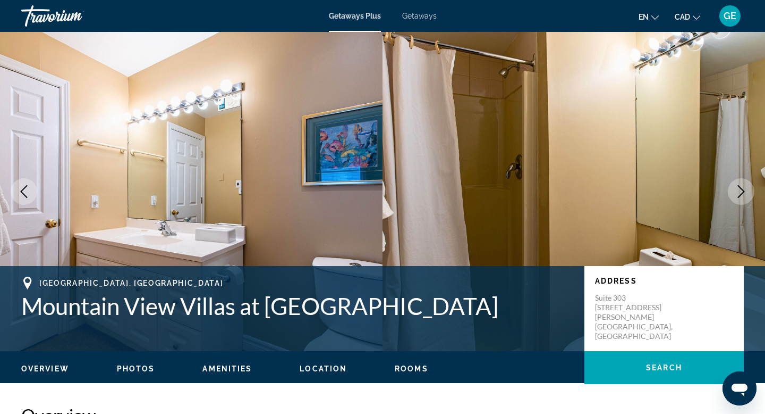
click at [737, 193] on icon "Next image" at bounding box center [741, 191] width 13 height 13
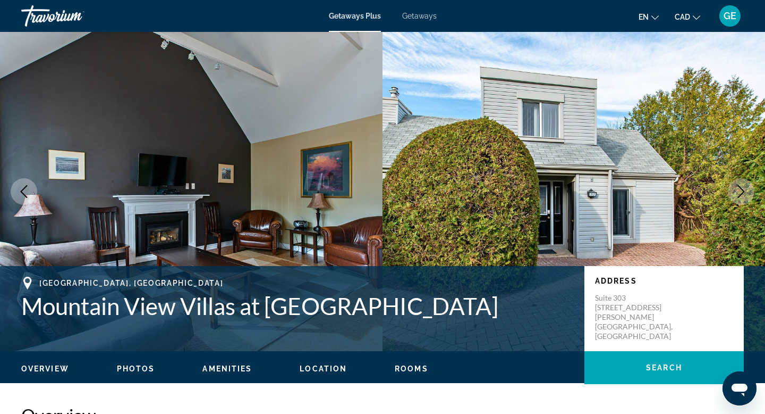
click at [737, 193] on icon "Next image" at bounding box center [741, 191] width 13 height 13
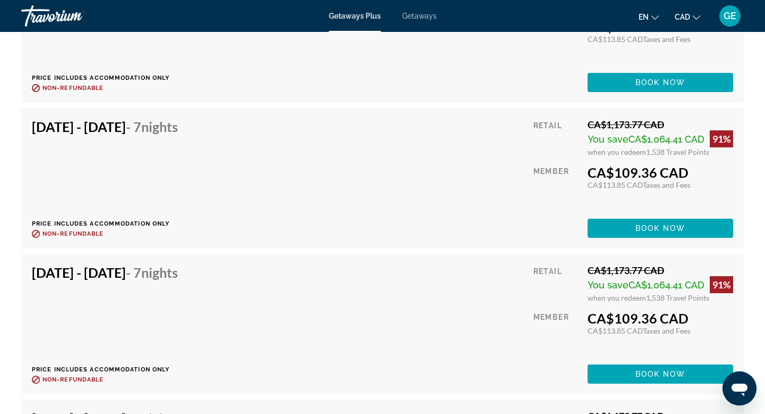
scroll to position [2960, 0]
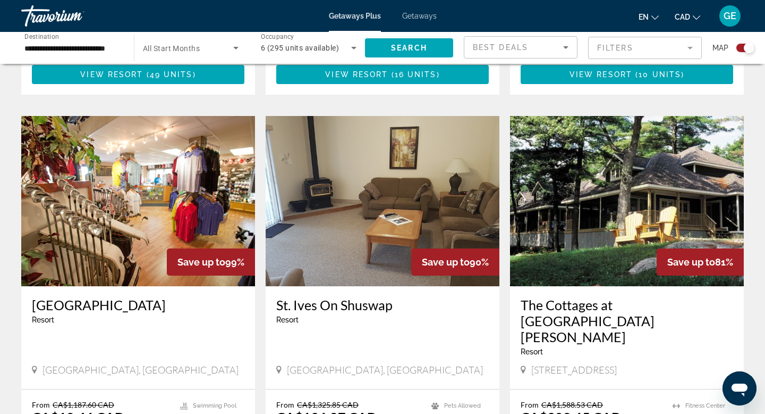
scroll to position [1652, 0]
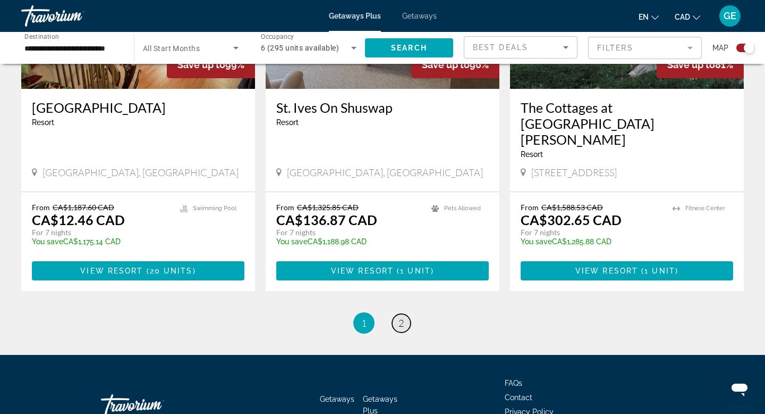
click at [397, 314] on link "page 2" at bounding box center [401, 323] width 19 height 19
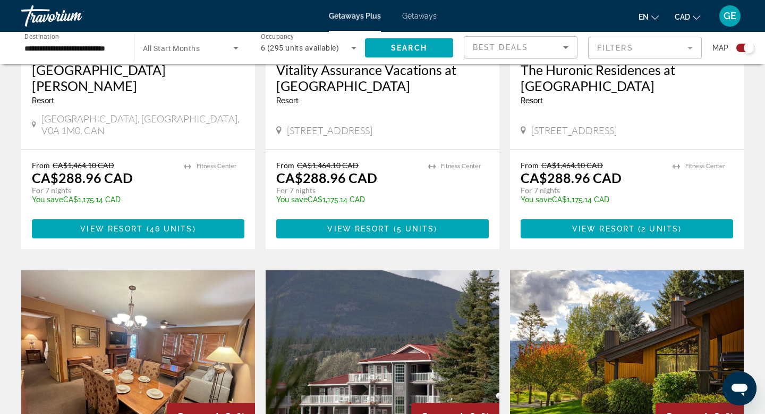
scroll to position [531, 0]
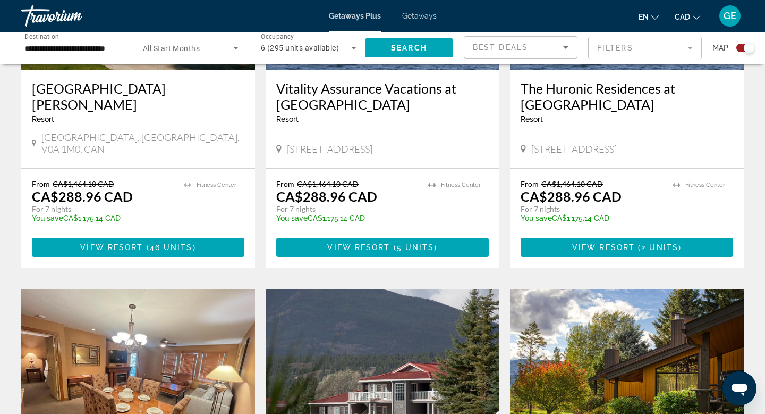
click at [416, 31] on mat-toolbar "Getaways Plus Getaways en English Español Français Italiano Português русский C…" at bounding box center [382, 16] width 765 height 32
click at [420, 21] on div "Getaways Plus Getaways en English Español Français Italiano Português русский C…" at bounding box center [382, 16] width 765 height 28
click at [429, 14] on span "Getaways" at bounding box center [419, 16] width 35 height 9
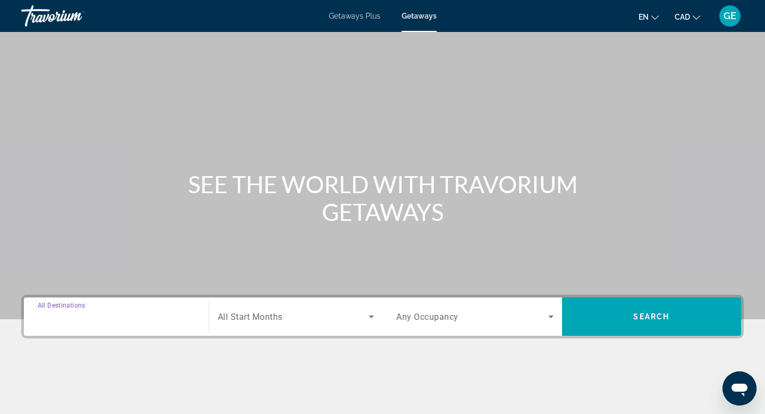
click at [112, 313] on input "Destination All Destinations" at bounding box center [116, 316] width 157 height 13
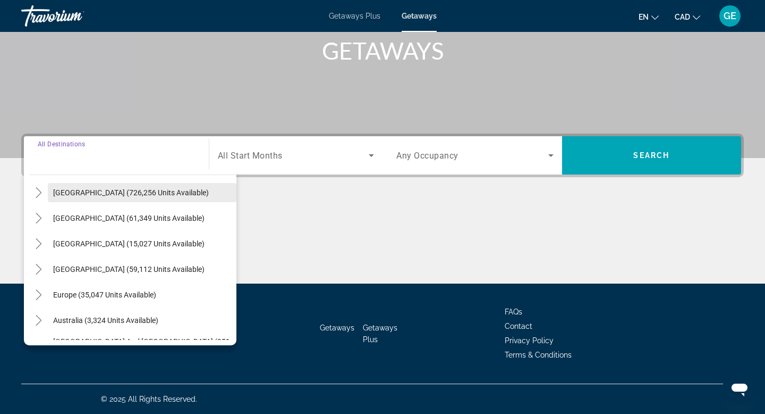
scroll to position [27, 0]
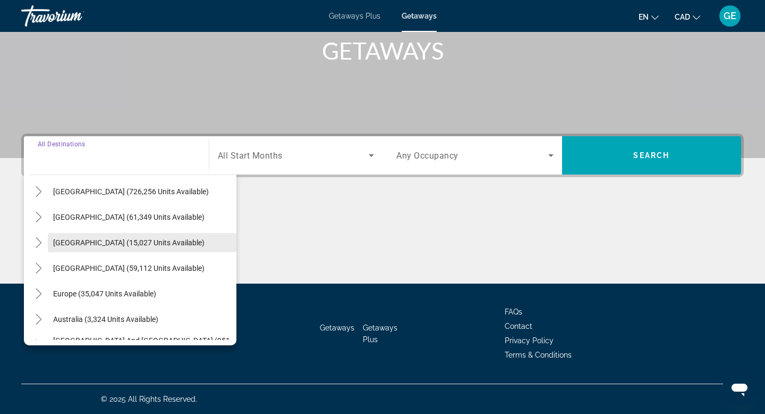
click at [143, 239] on span "[GEOGRAPHIC_DATA] (15,027 units available)" at bounding box center [128, 242] width 151 height 9
type input "**********"
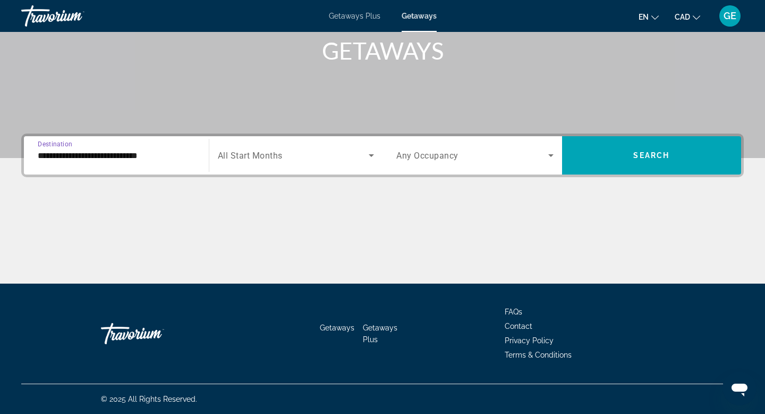
click at [437, 164] on div "Search widget" at bounding box center [475, 155] width 157 height 30
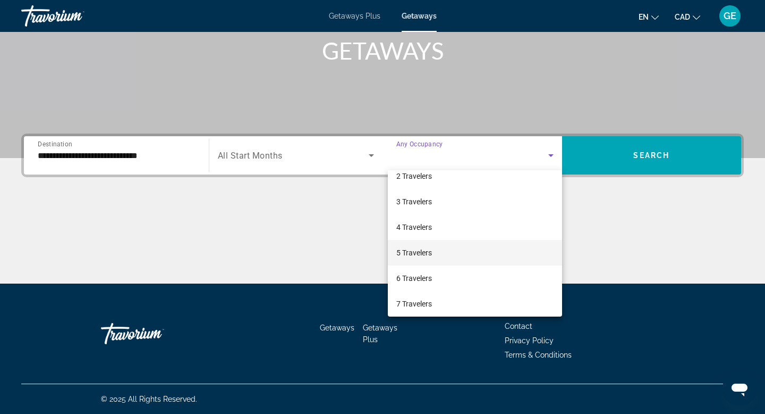
scroll to position [38, 0]
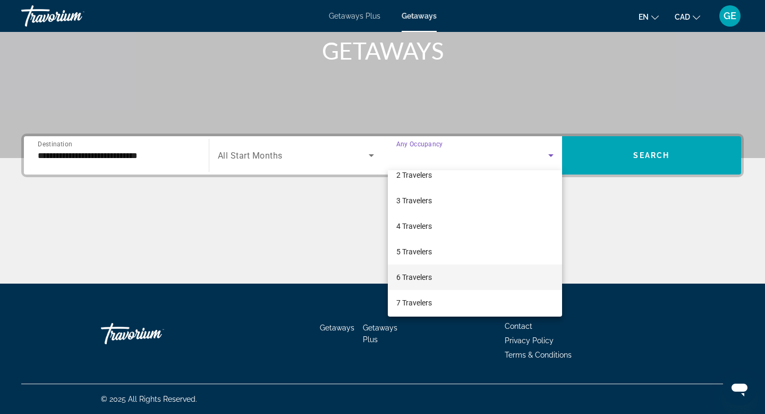
click at [441, 274] on mat-option "6 Travelers" at bounding box center [475, 277] width 174 height 26
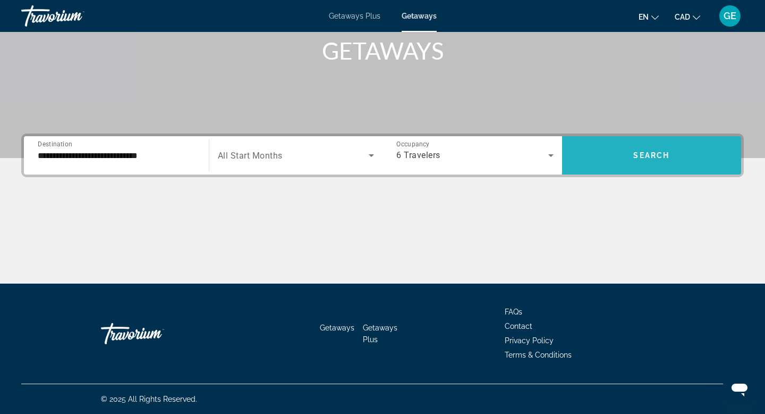
click at [643, 156] on span "Search" at bounding box center [652, 155] width 36 height 9
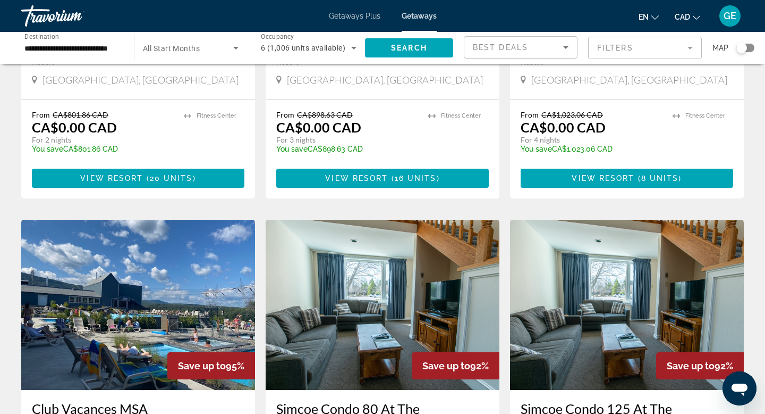
scroll to position [258, 0]
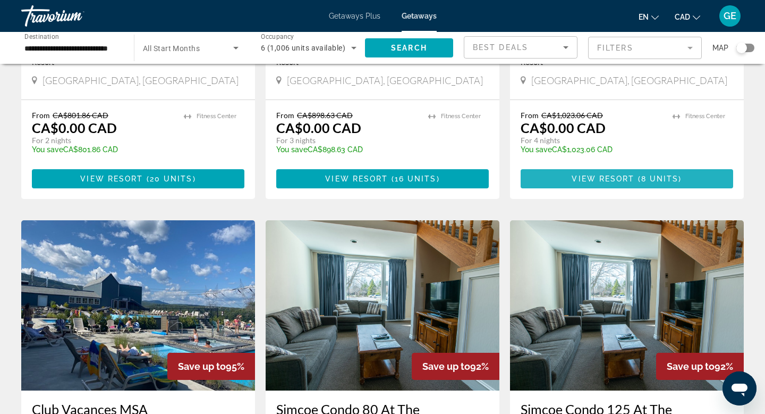
click at [679, 175] on span "( 8 units )" at bounding box center [658, 178] width 47 height 9
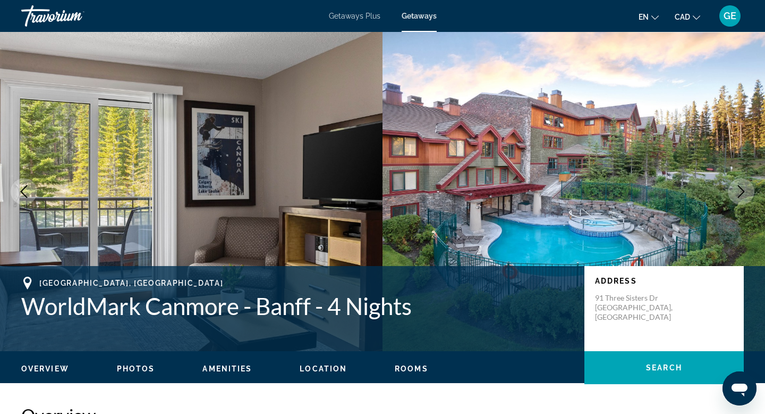
click at [745, 189] on icon "Next image" at bounding box center [741, 191] width 13 height 13
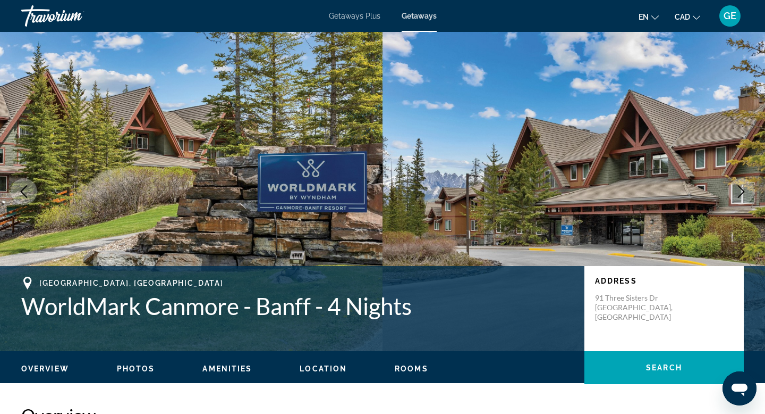
click at [745, 189] on icon "Next image" at bounding box center [741, 191] width 13 height 13
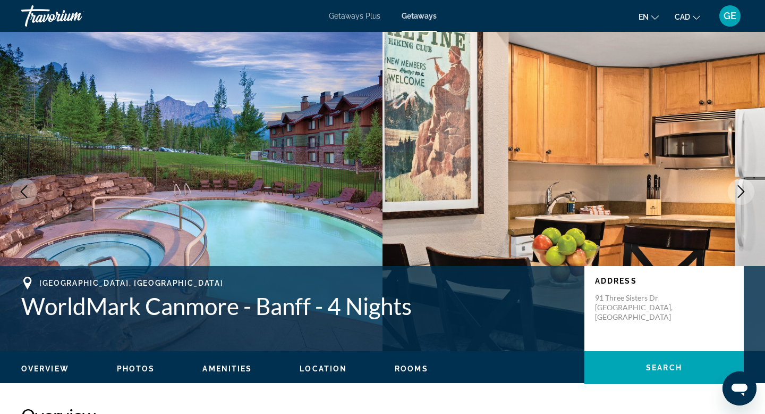
click at [745, 189] on icon "Next image" at bounding box center [741, 191] width 13 height 13
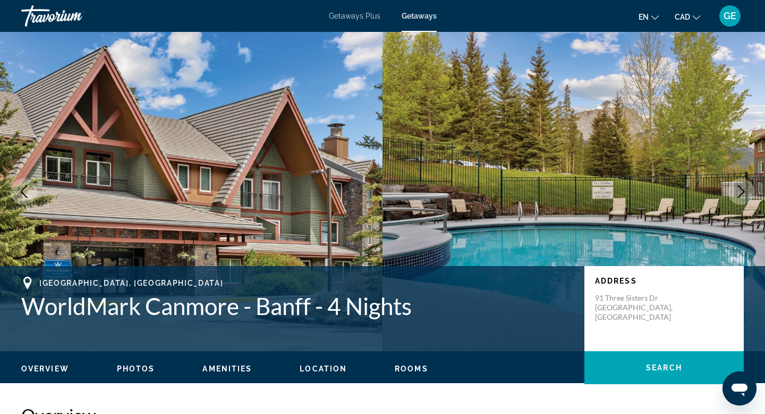
click at [745, 189] on icon "Next image" at bounding box center [741, 191] width 13 height 13
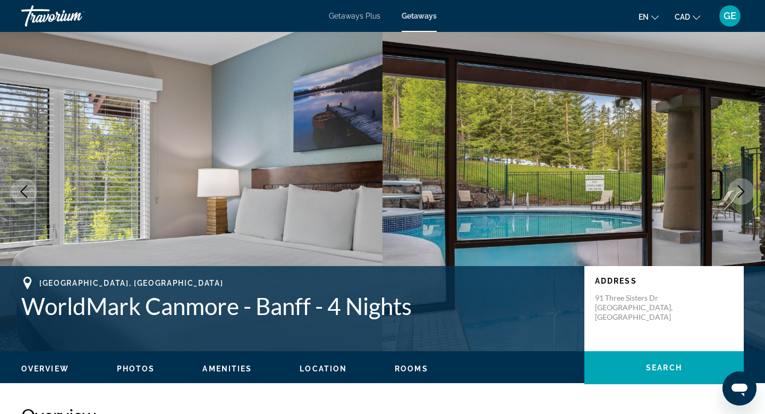
click at [745, 189] on icon "Next image" at bounding box center [741, 191] width 13 height 13
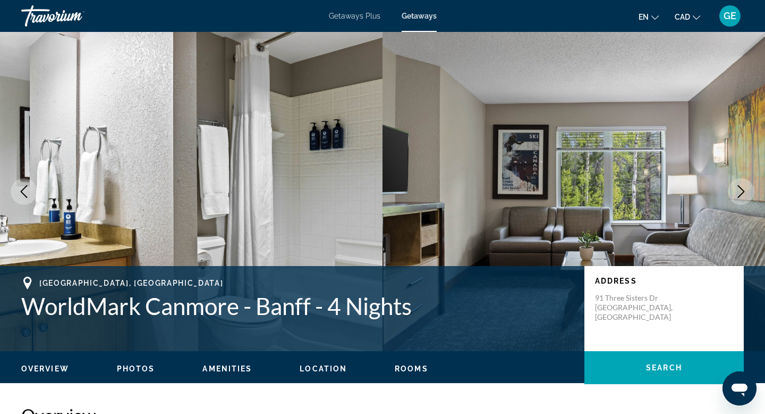
click at [745, 189] on icon "Next image" at bounding box center [741, 191] width 13 height 13
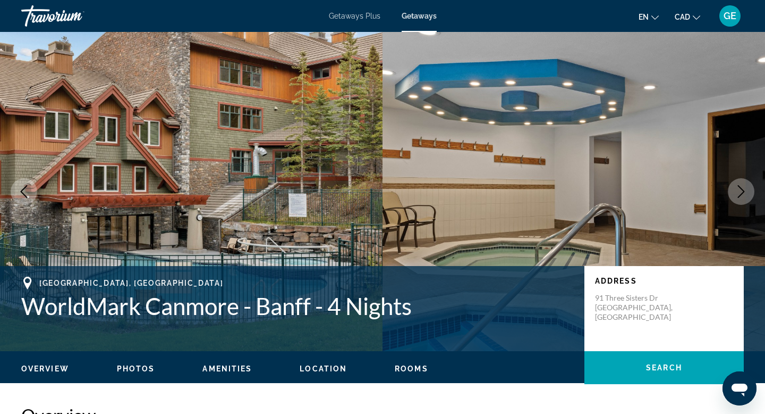
click at [745, 189] on icon "Next image" at bounding box center [741, 191] width 13 height 13
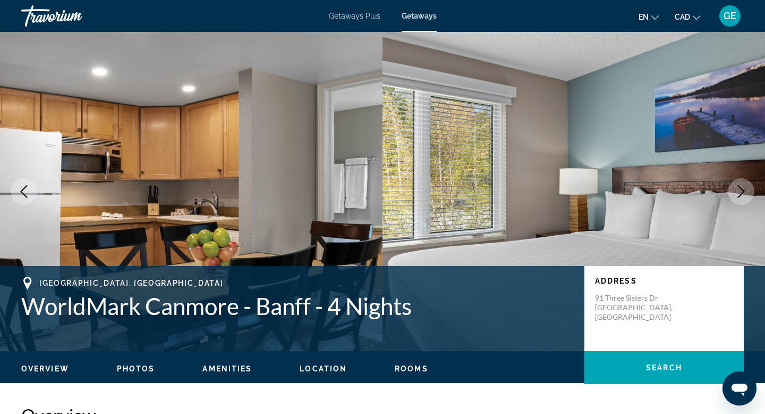
click at [745, 189] on icon "Next image" at bounding box center [741, 191] width 13 height 13
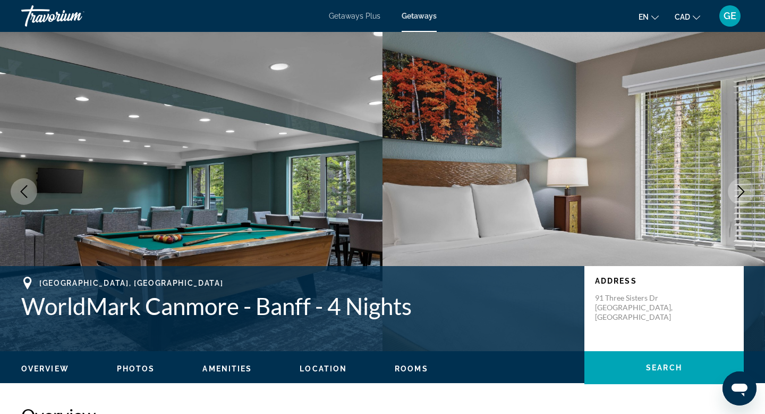
click at [745, 190] on icon "Next image" at bounding box center [741, 191] width 13 height 13
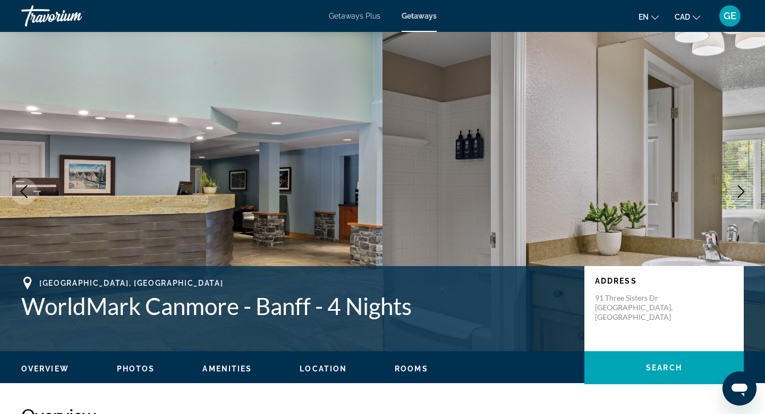
click at [745, 190] on icon "Next image" at bounding box center [741, 191] width 13 height 13
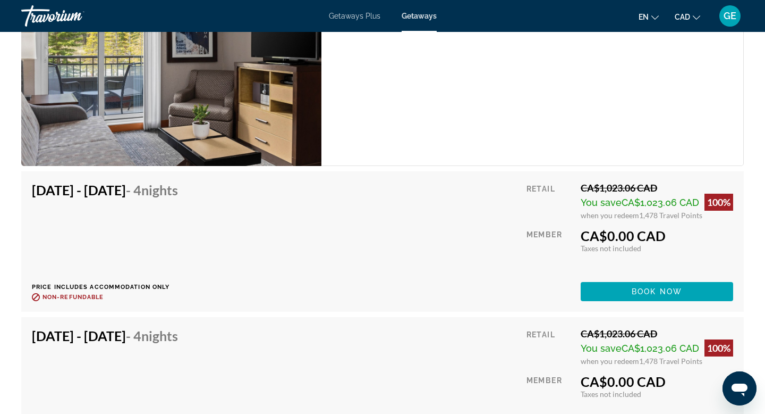
scroll to position [2028, 0]
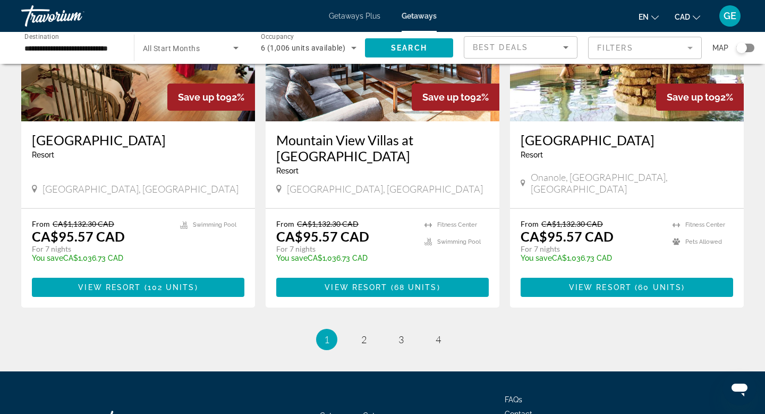
scroll to position [1338, 0]
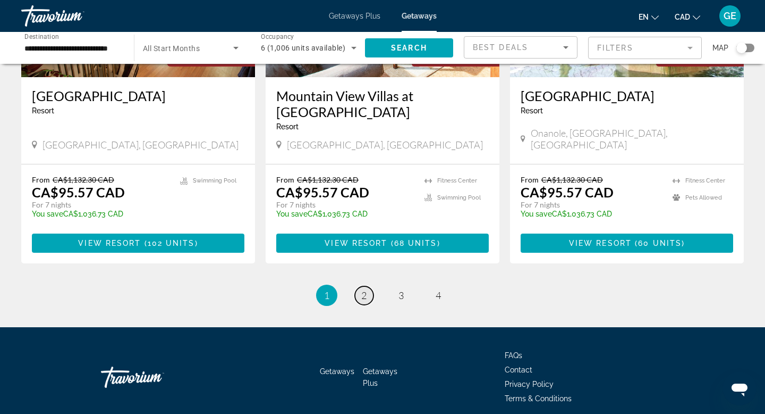
click at [364, 289] on span "2" at bounding box center [363, 295] width 5 height 12
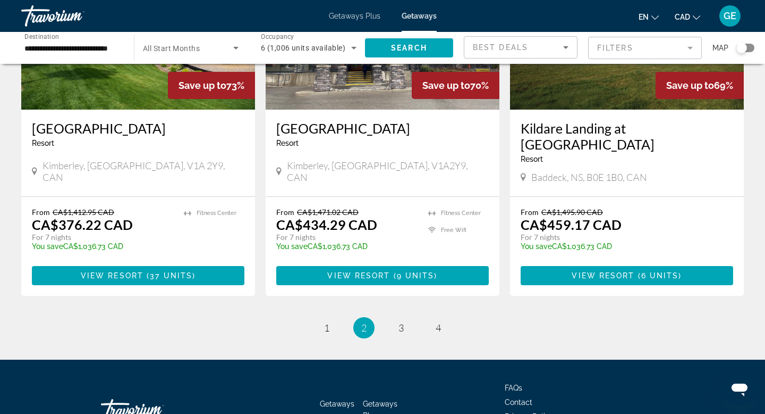
scroll to position [1235, 0]
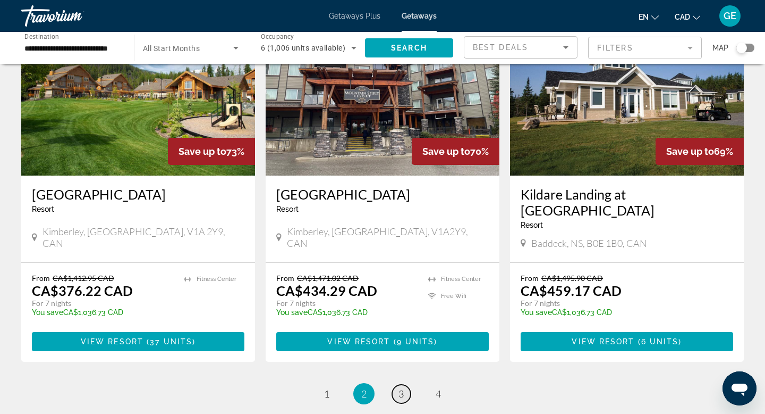
click at [399, 387] on span "3" at bounding box center [401, 393] width 5 height 12
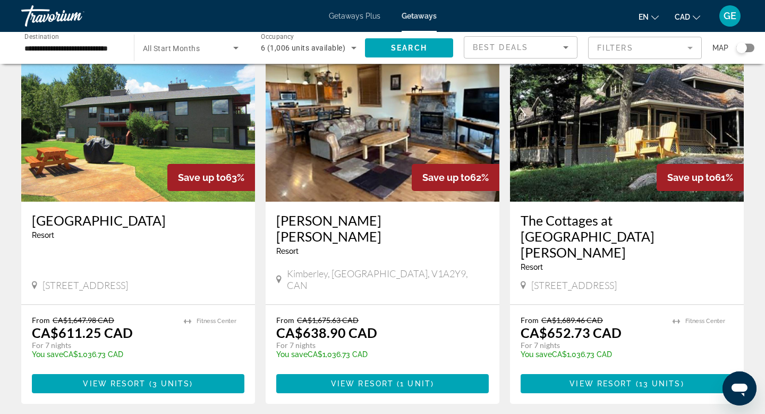
scroll to position [1215, 0]
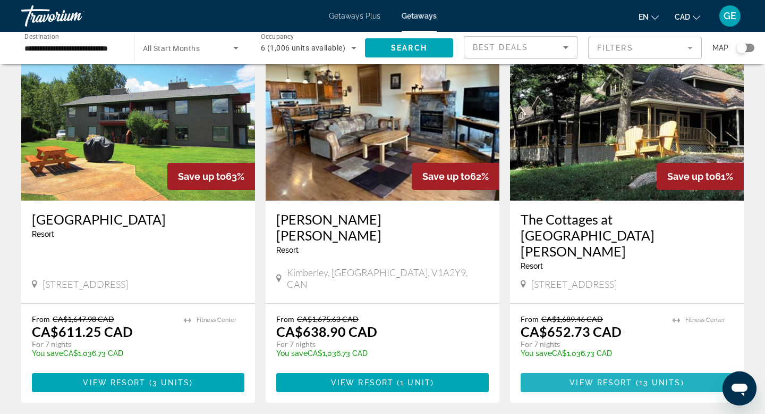
click at [576, 369] on span "Main content" at bounding box center [627, 382] width 213 height 26
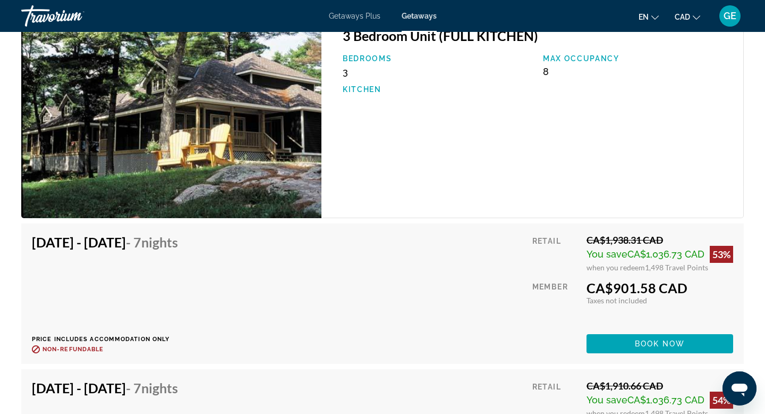
scroll to position [1952, 0]
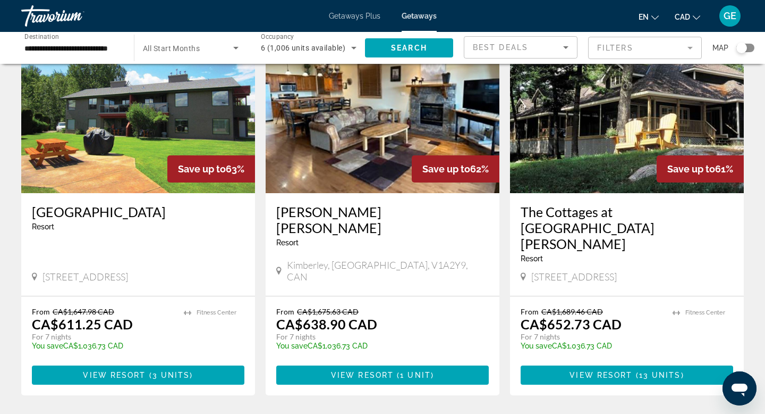
scroll to position [1274, 0]
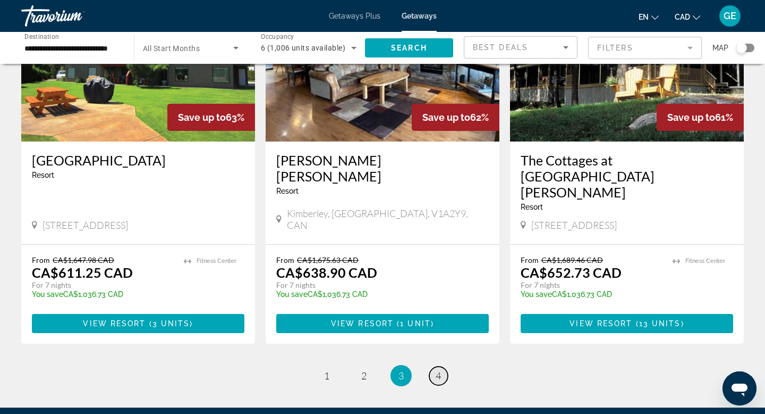
click at [440, 369] on span "4" at bounding box center [438, 375] width 5 height 12
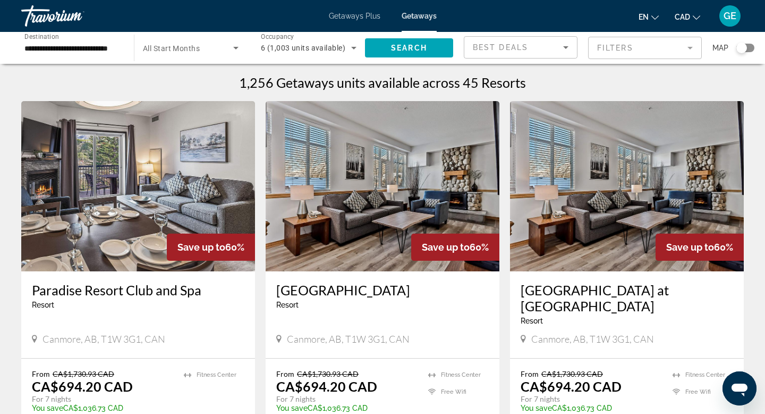
click at [440, 333] on div "Canmore, AB, T1W 3G1, CAN" at bounding box center [382, 339] width 213 height 12
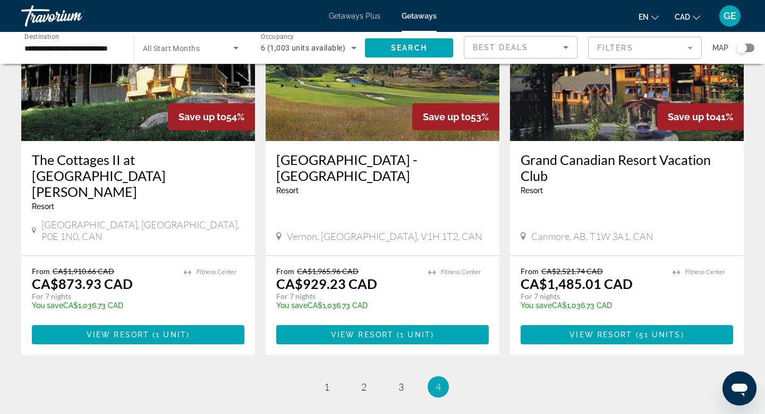
scroll to position [906, 0]
